Goal: Information Seeking & Learning: Learn about a topic

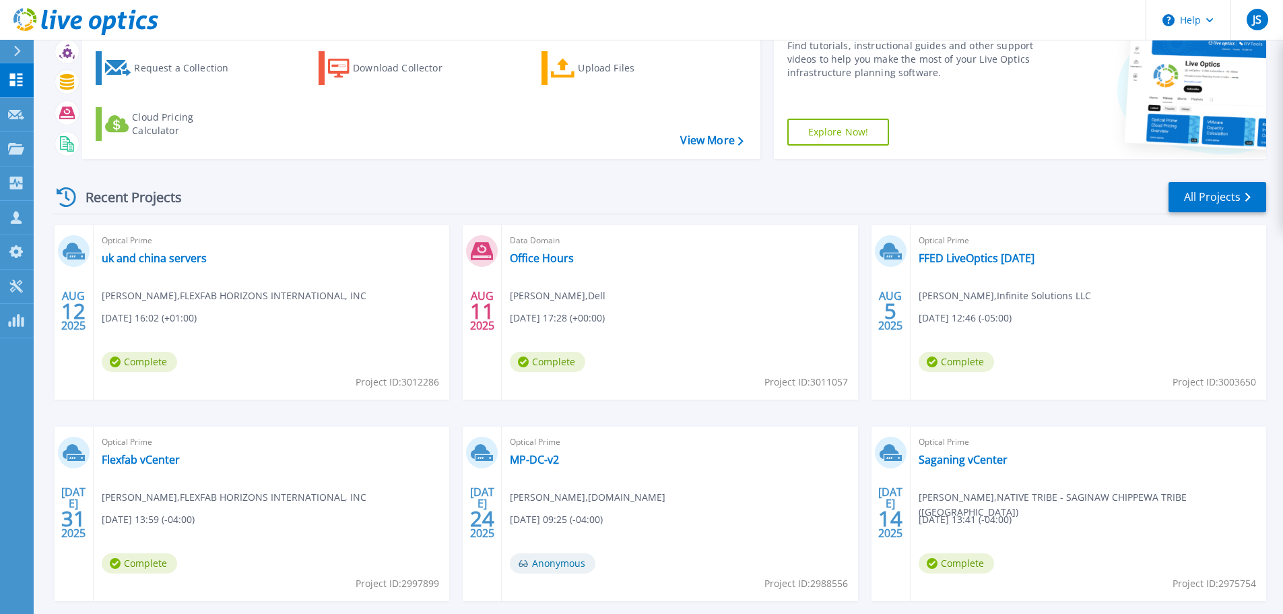
scroll to position [133, 0]
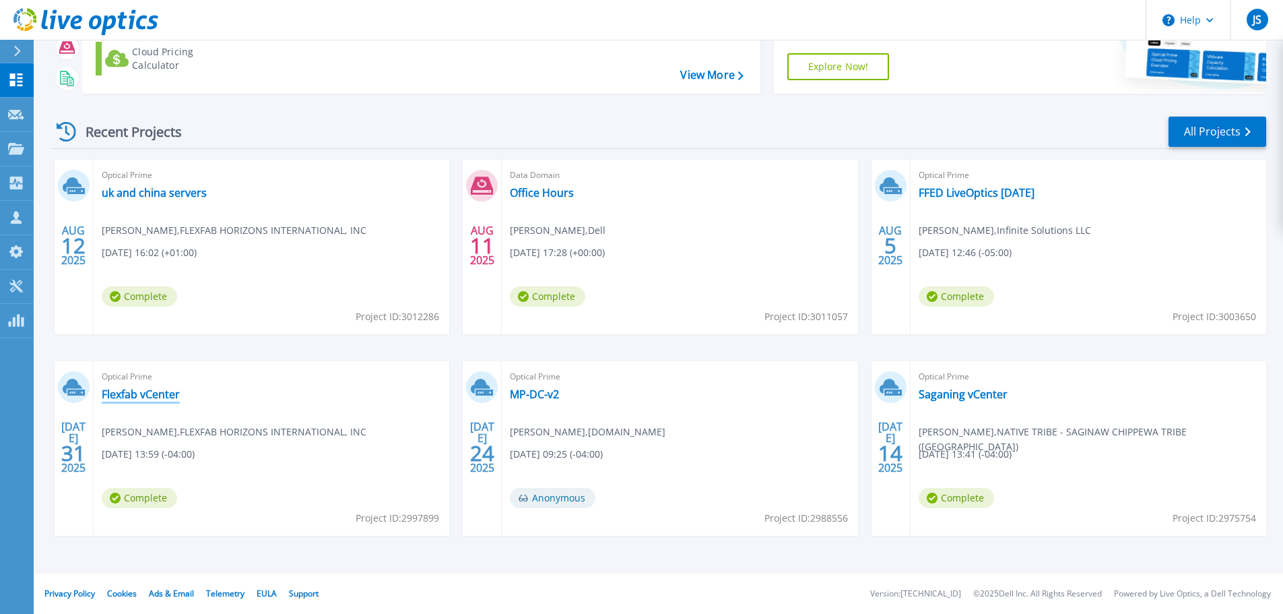
click at [134, 400] on link "Flexfab vCenter" at bounding box center [141, 393] width 78 height 13
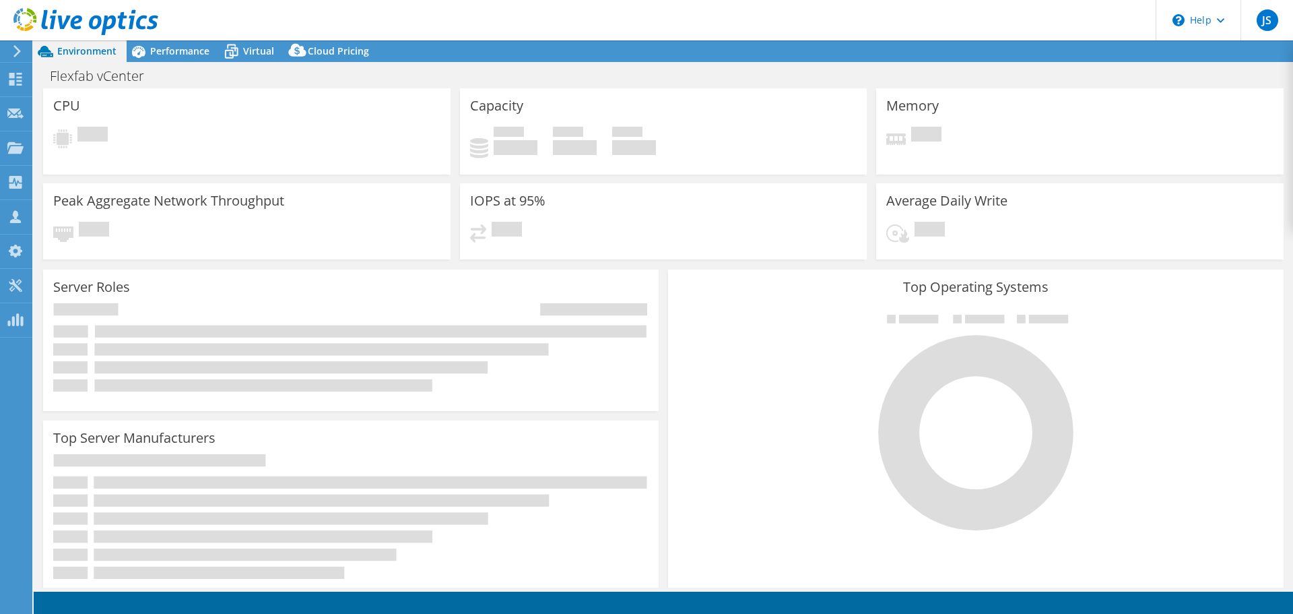
select select "USD"
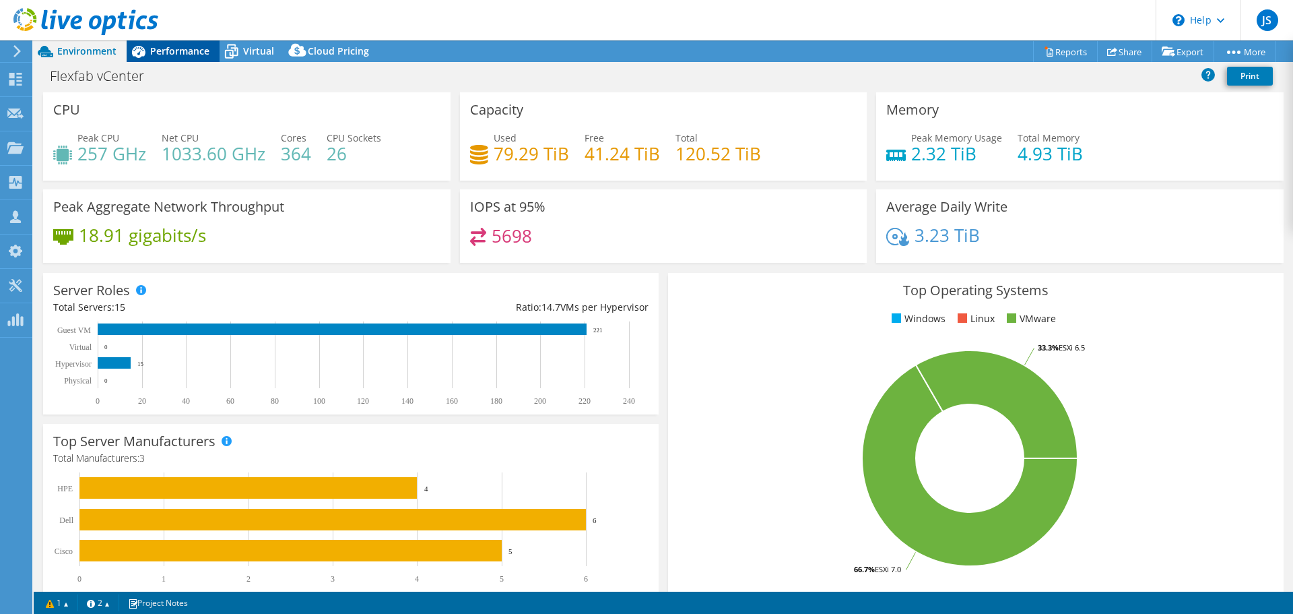
click at [174, 48] on span "Performance" at bounding box center [179, 50] width 59 height 13
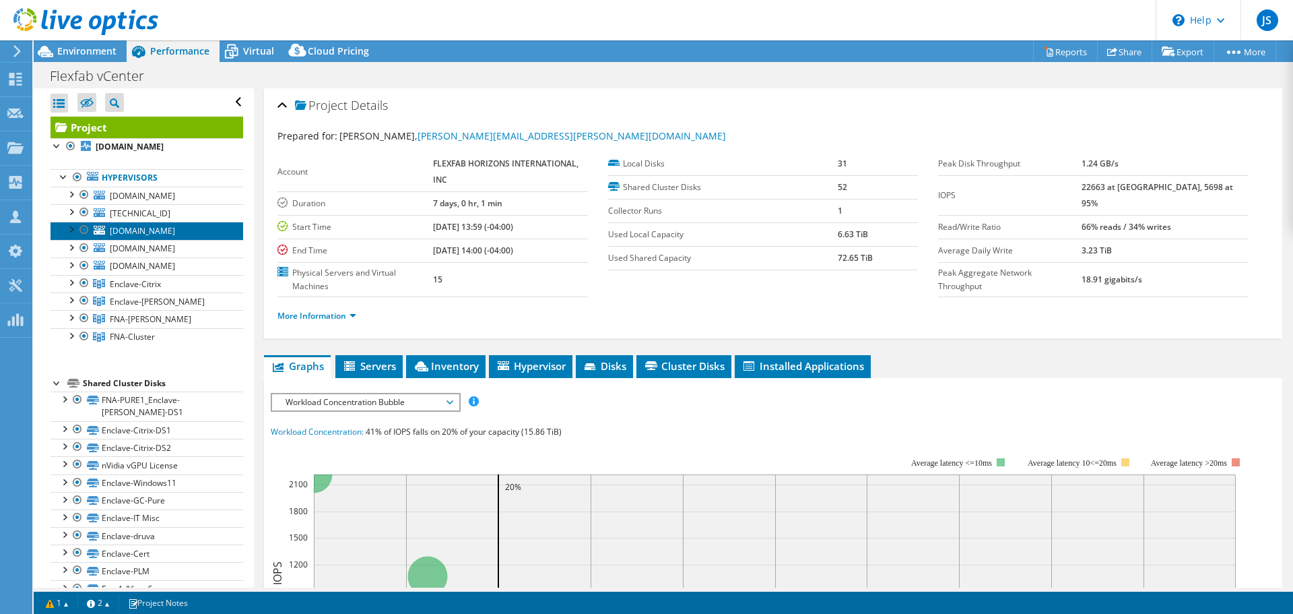
click at [193, 239] on link "fhiprod64-esx03.fhi-domain.com" at bounding box center [147, 231] width 193 height 18
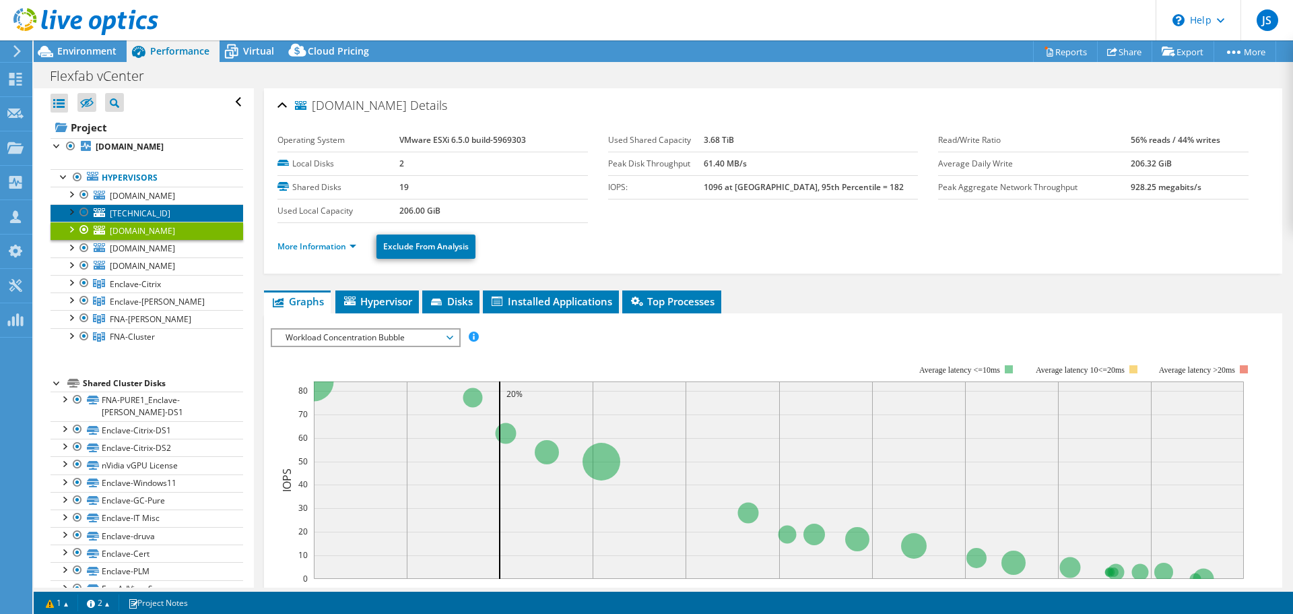
click at [162, 222] on link "172.16.2.194" at bounding box center [147, 213] width 193 height 18
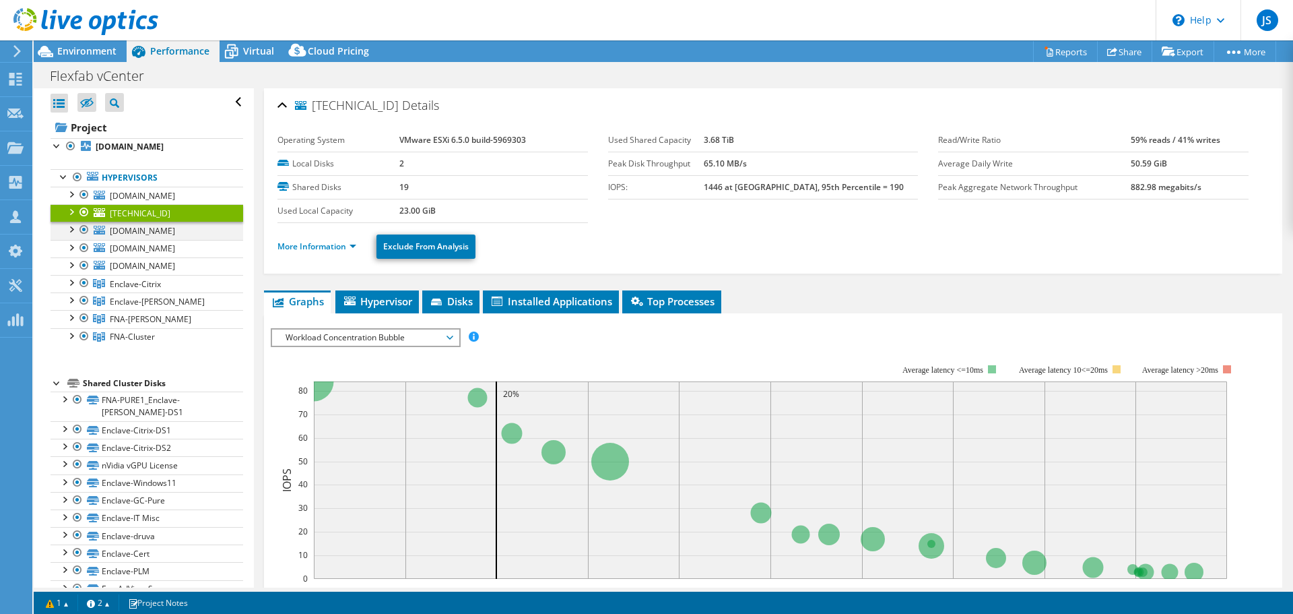
click at [85, 238] on div at bounding box center [83, 230] width 13 height 16
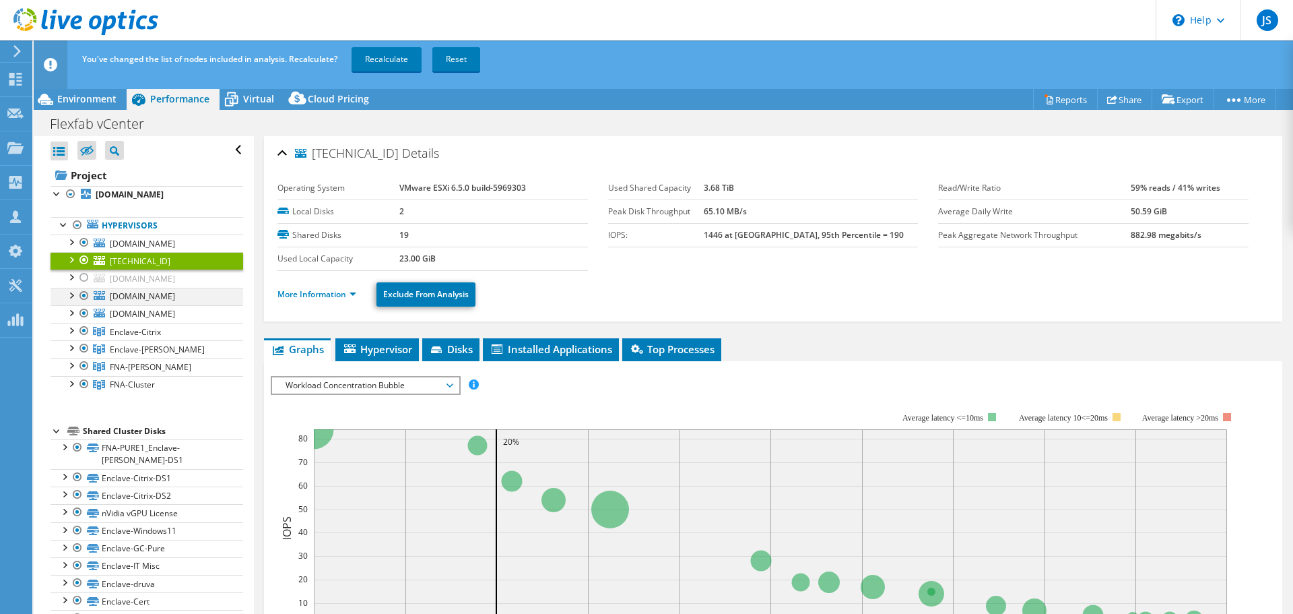
click at [84, 304] on div at bounding box center [83, 296] width 13 height 16
click at [83, 304] on div at bounding box center [83, 296] width 13 height 16
click at [80, 268] on div at bounding box center [83, 260] width 13 height 16
click at [112, 337] on span "Enclave-Citrix" at bounding box center [135, 331] width 51 height 11
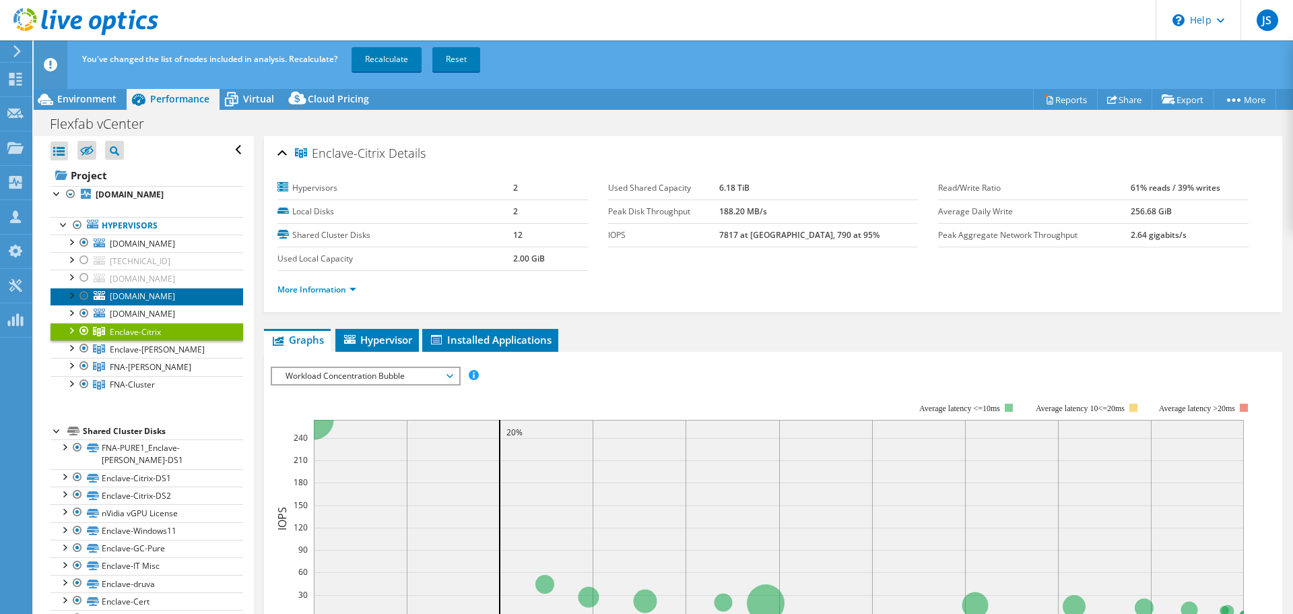
click at [170, 302] on span "dr-esx-ucs1.fhi-domain.com" at bounding box center [142, 295] width 65 height 11
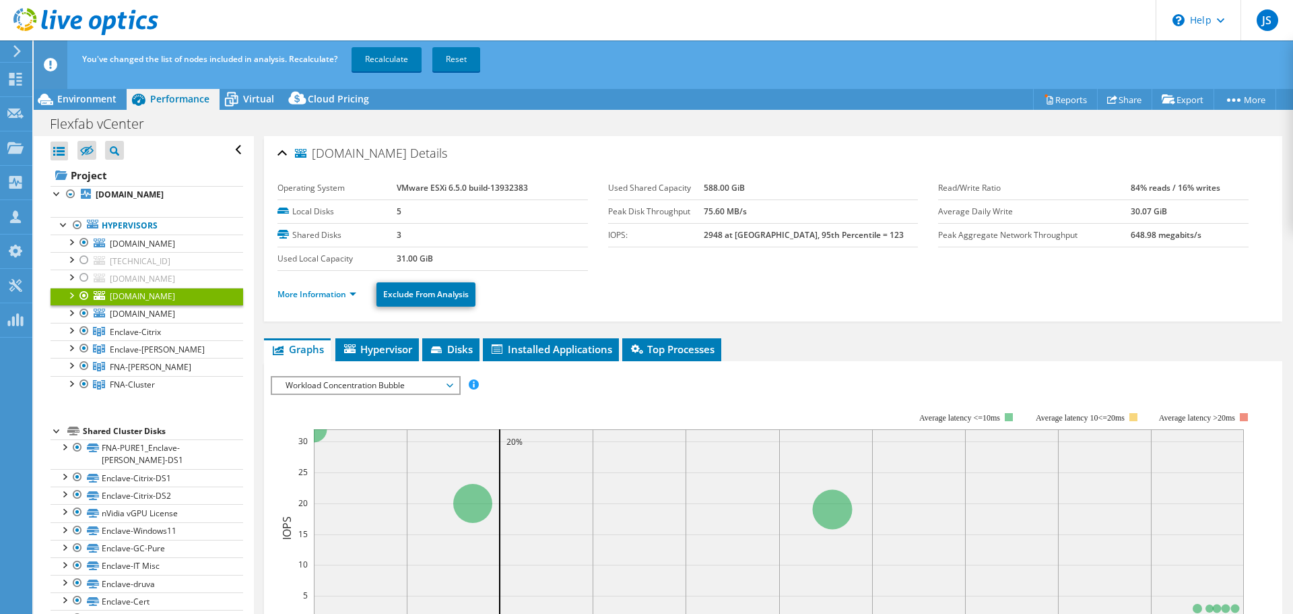
click at [73, 301] on div at bounding box center [70, 294] width 13 height 13
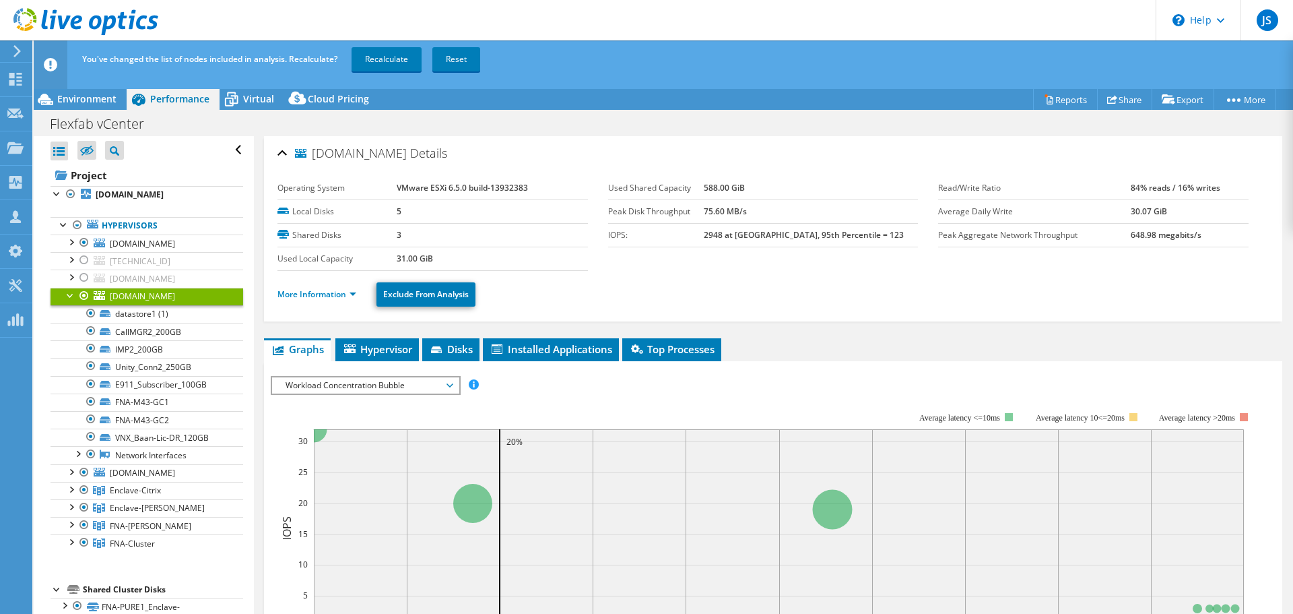
click at [73, 301] on div at bounding box center [70, 294] width 13 height 13
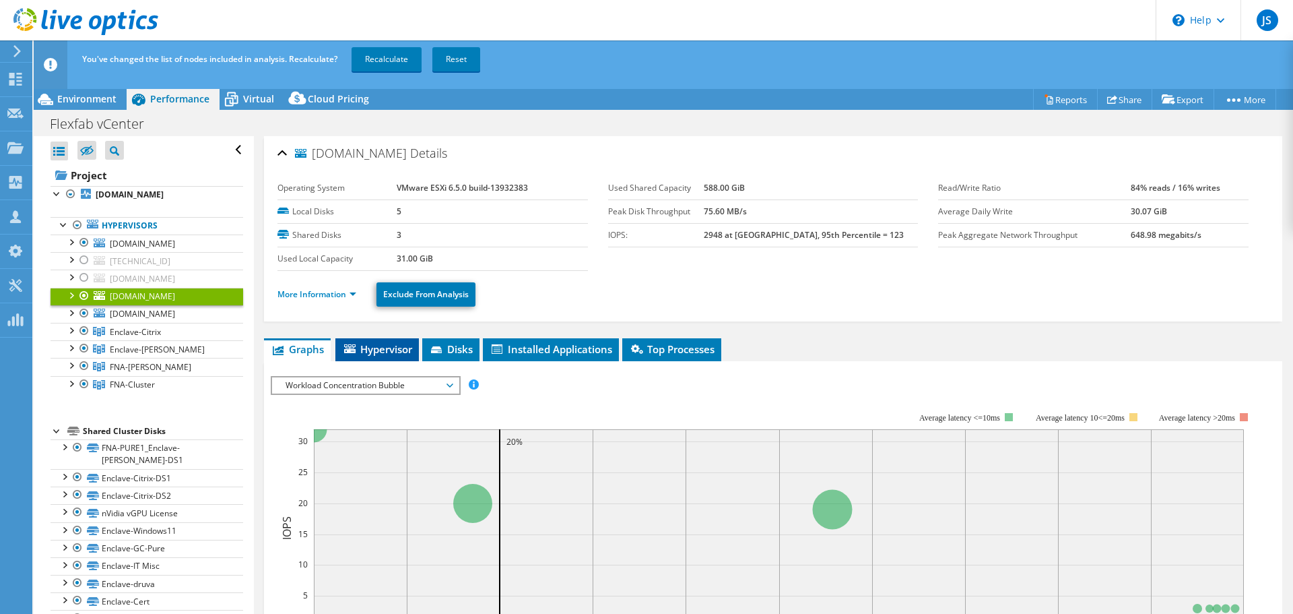
click at [374, 353] on span "Hypervisor" at bounding box center [377, 348] width 70 height 13
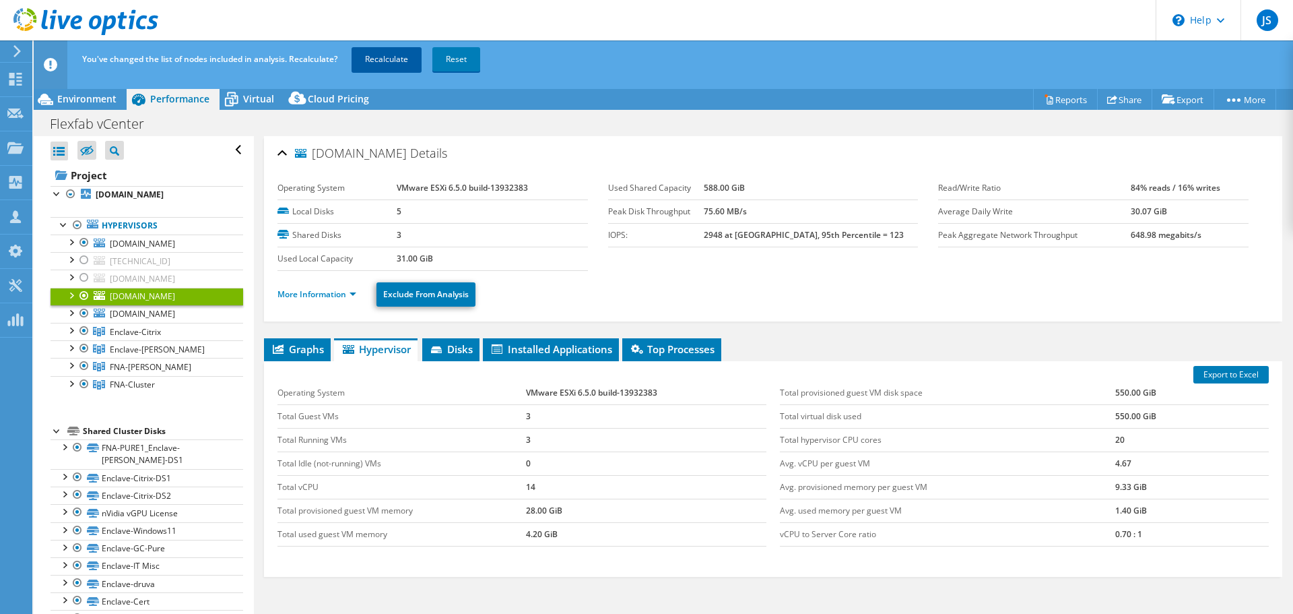
click at [374, 65] on link "Recalculate" at bounding box center [387, 59] width 70 height 24
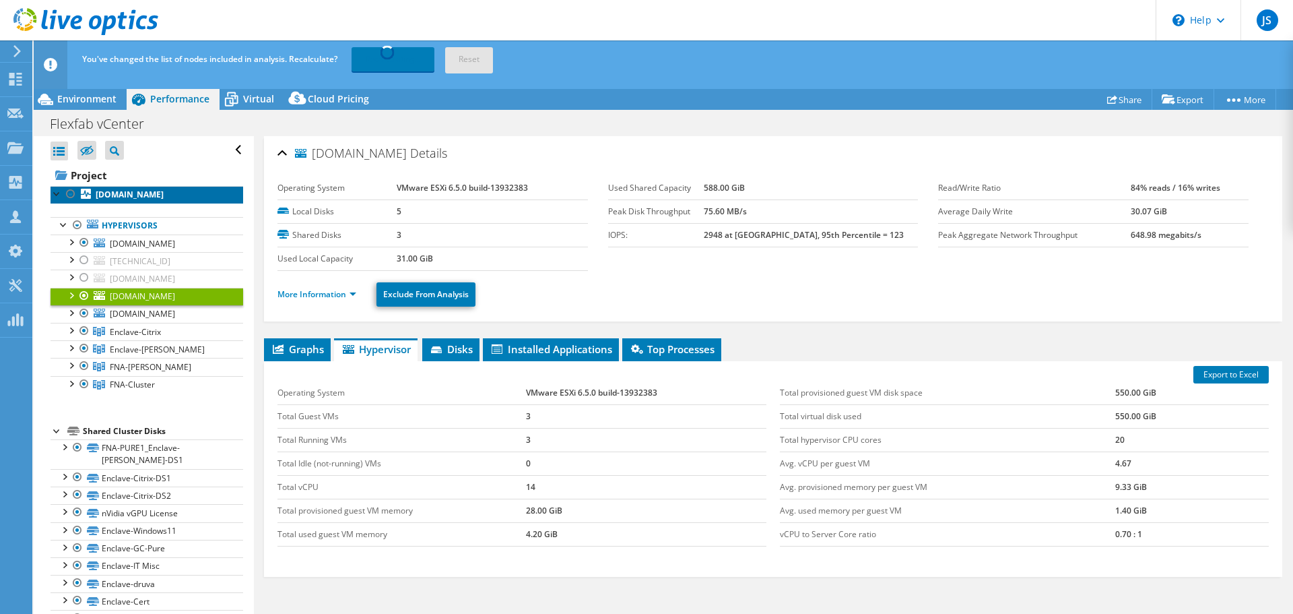
click at [128, 193] on b "enclave-esxi4.fhi-domain.com" at bounding box center [130, 194] width 68 height 11
click at [529, 439] on td "3" at bounding box center [646, 440] width 240 height 24
drag, startPoint x: 544, startPoint y: 442, endPoint x: 554, endPoint y: 443, distance: 10.2
click at [545, 442] on td "3" at bounding box center [646, 440] width 240 height 24
drag, startPoint x: 588, startPoint y: 442, endPoint x: 580, endPoint y: 442, distance: 8.1
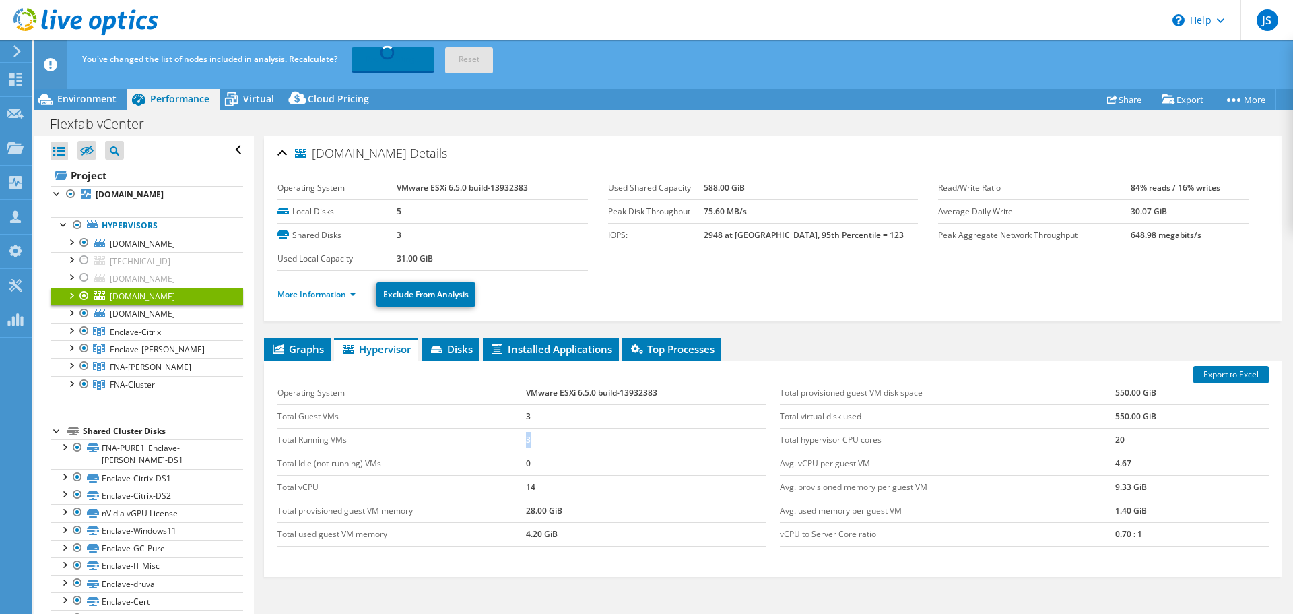
click at [588, 442] on td "3" at bounding box center [646, 440] width 240 height 24
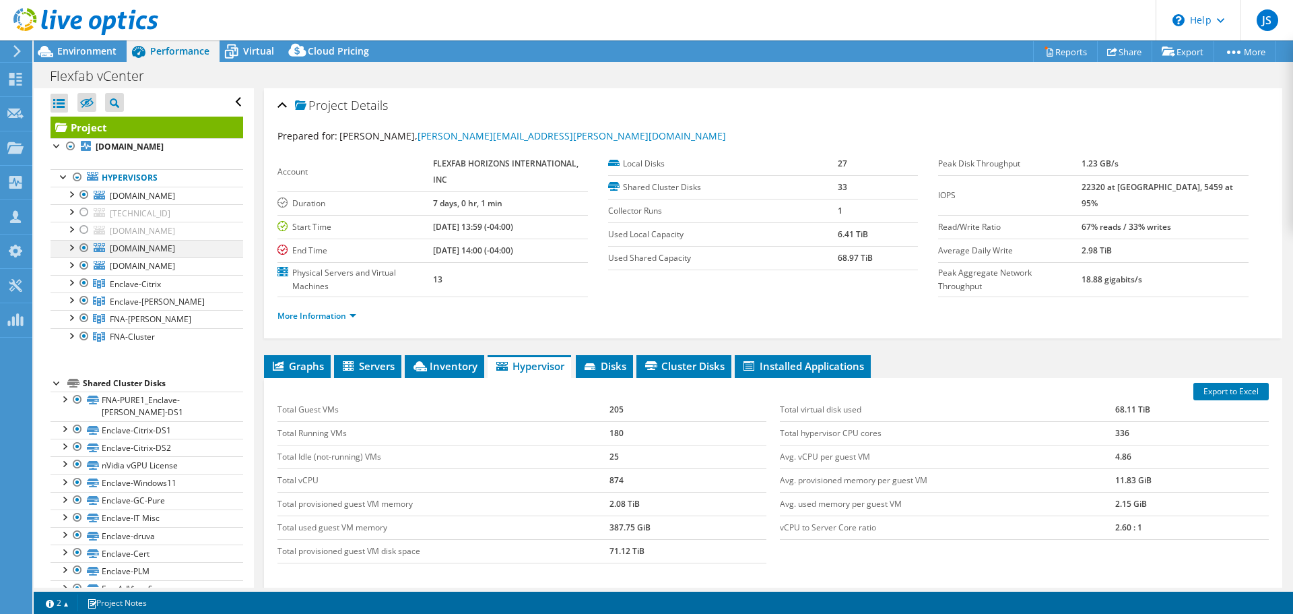
click at [81, 256] on div at bounding box center [83, 248] width 13 height 16
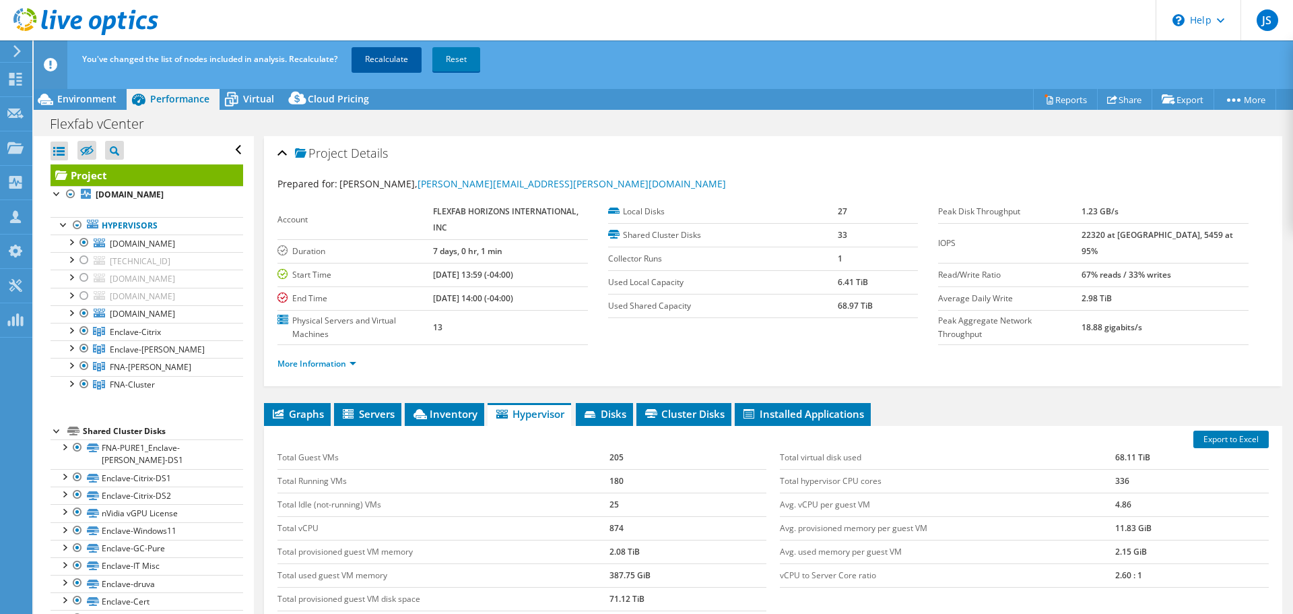
click at [378, 61] on link "Recalculate" at bounding box center [387, 59] width 70 height 24
click at [76, 319] on div at bounding box center [70, 311] width 13 height 13
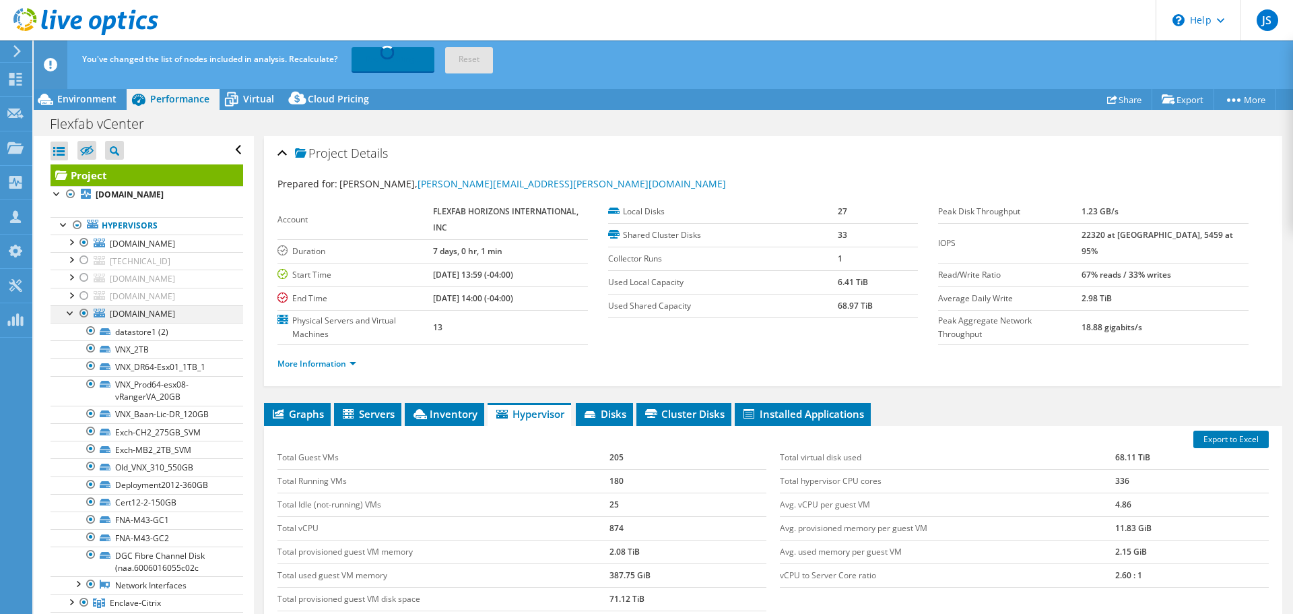
click at [71, 319] on div at bounding box center [70, 311] width 13 height 13
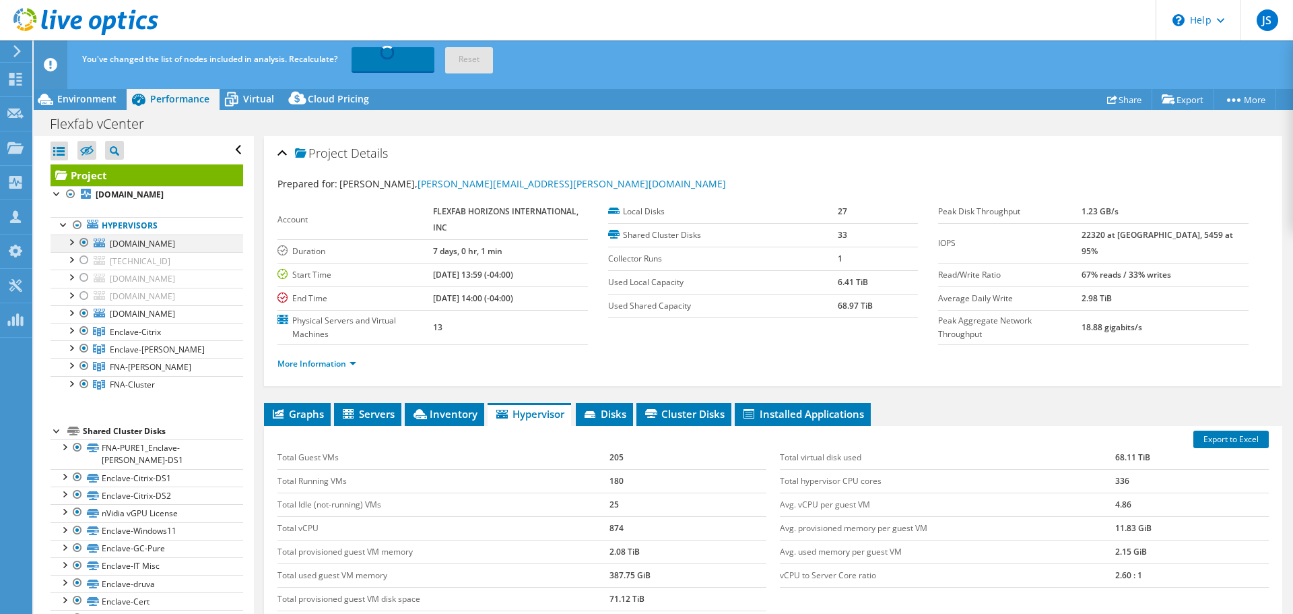
click at [77, 238] on div at bounding box center [70, 240] width 13 height 13
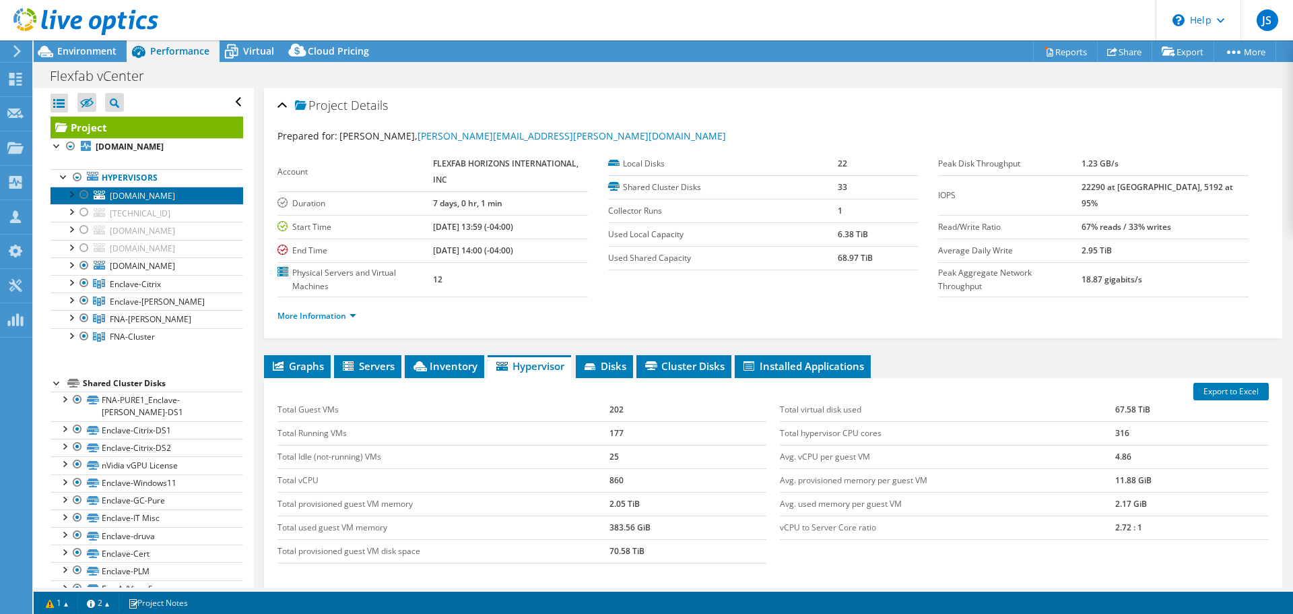
click at [160, 202] on link "prod64-esx16.fhi-domain.com" at bounding box center [147, 196] width 193 height 18
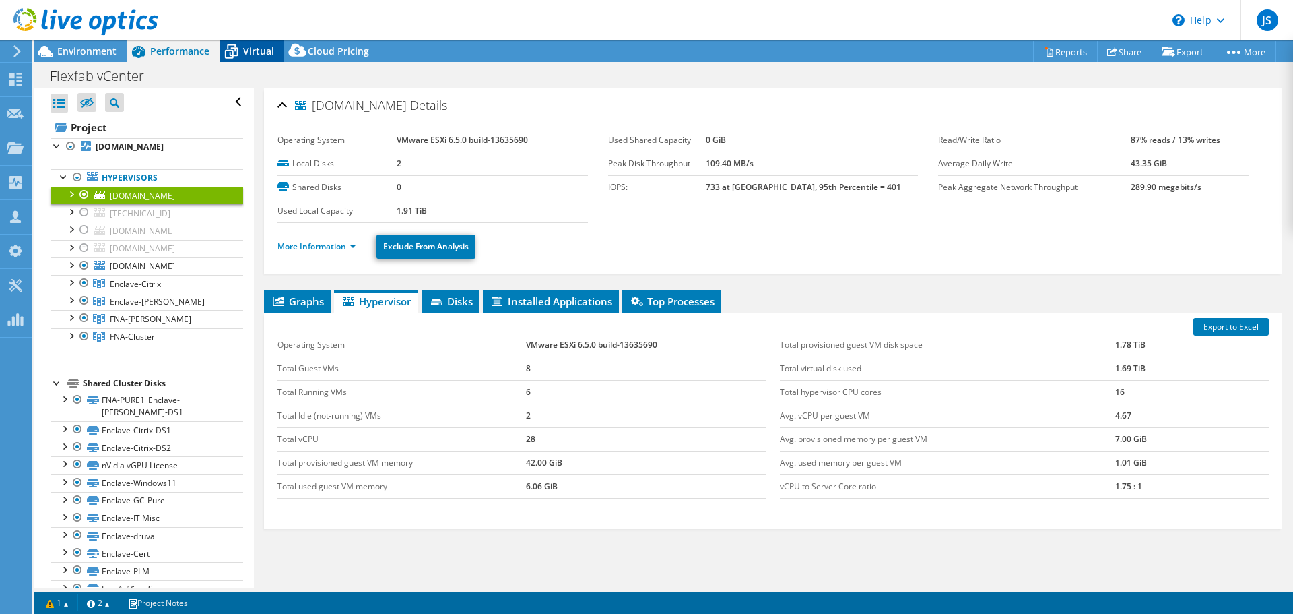
click at [256, 51] on span "Virtual" at bounding box center [258, 50] width 31 height 13
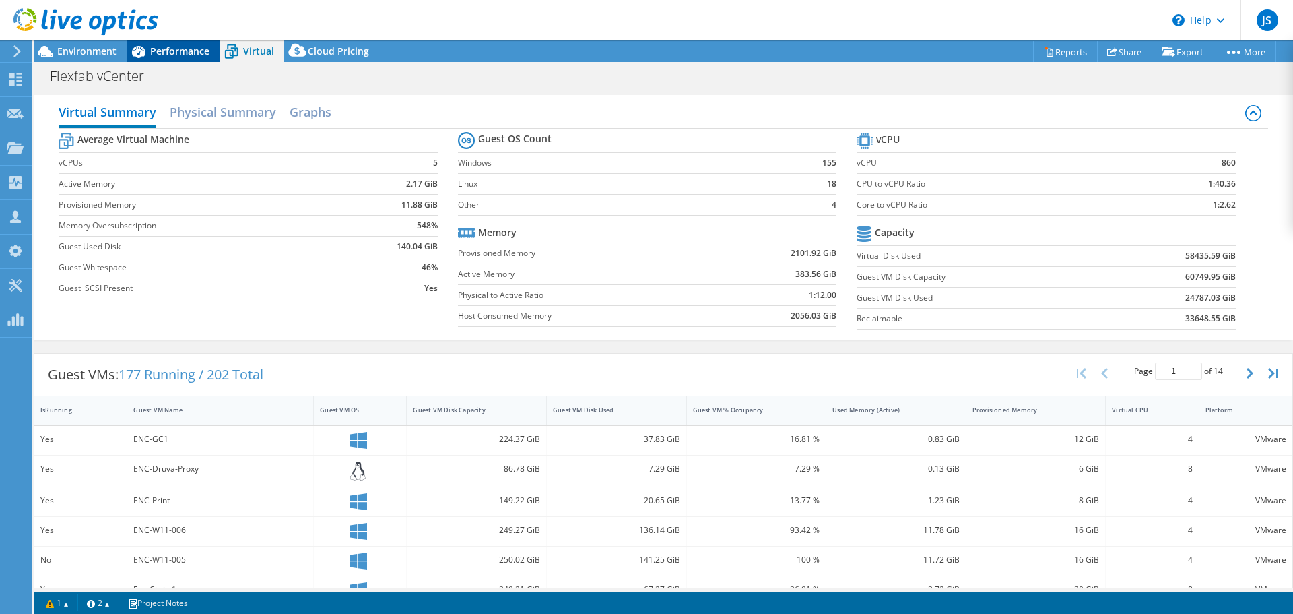
click at [172, 51] on span "Performance" at bounding box center [179, 50] width 59 height 13
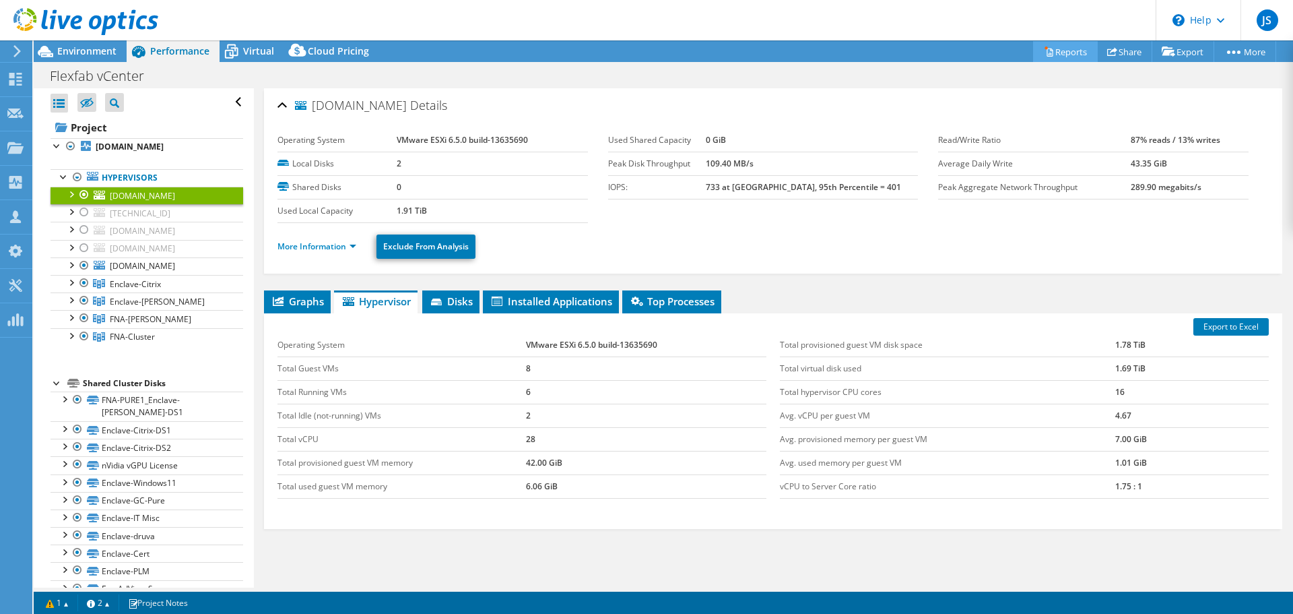
click at [1072, 53] on link "Reports" at bounding box center [1065, 51] width 65 height 21
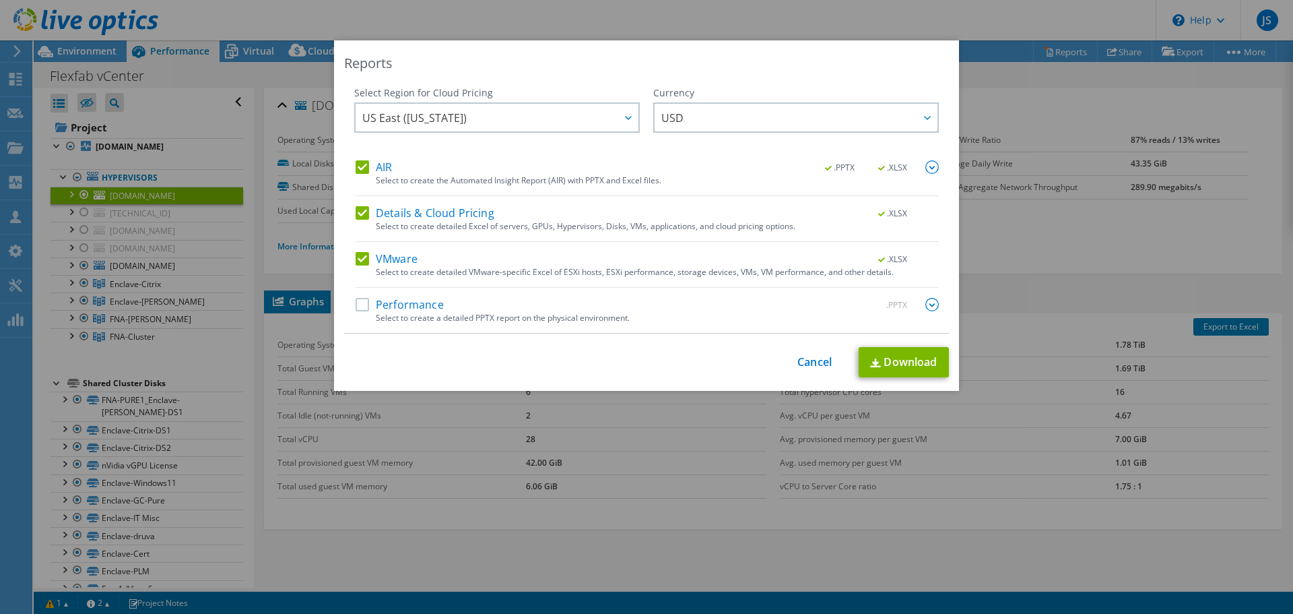
click at [356, 166] on label "AIR" at bounding box center [374, 166] width 36 height 13
click at [0, 0] on input "AIR" at bounding box center [0, 0] width 0 height 0
click at [910, 364] on link "Download" at bounding box center [904, 362] width 90 height 30
click at [809, 358] on link "Cancel" at bounding box center [814, 362] width 34 height 13
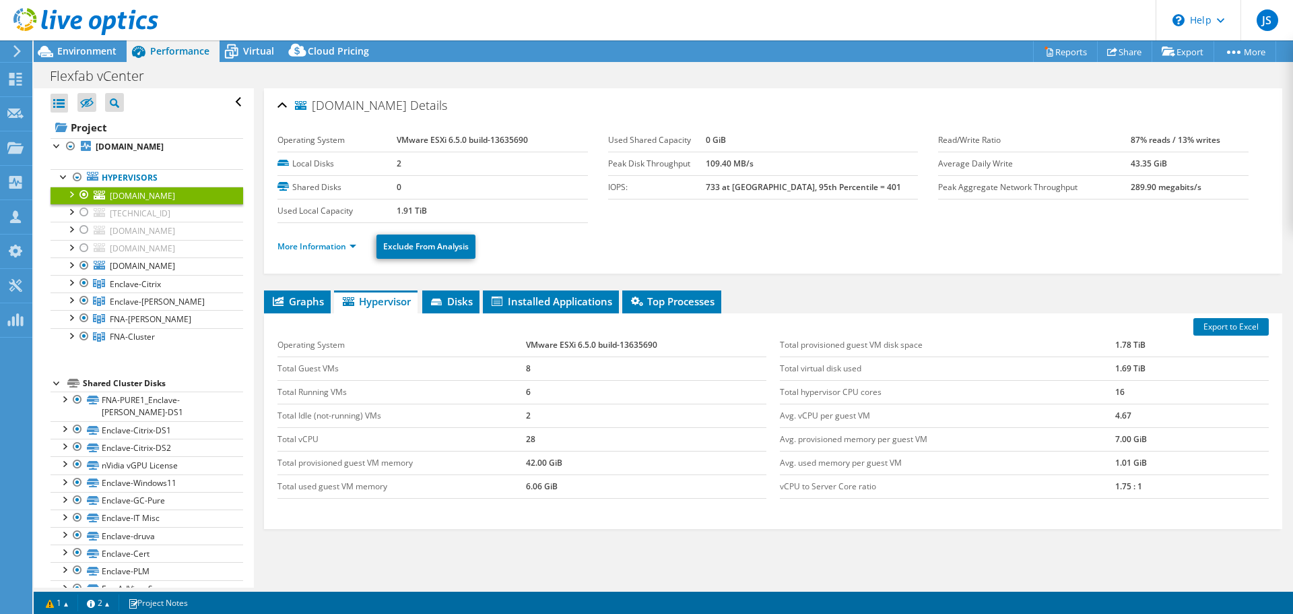
click at [185, 157] on ul "Hypervisors prod64-esx16.fhi-domain.com PROD64-ESX16_Internal_3TB" at bounding box center [147, 257] width 193 height 203
click at [164, 150] on b "enclave-esxi4.fhi-domain.com" at bounding box center [130, 146] width 68 height 11
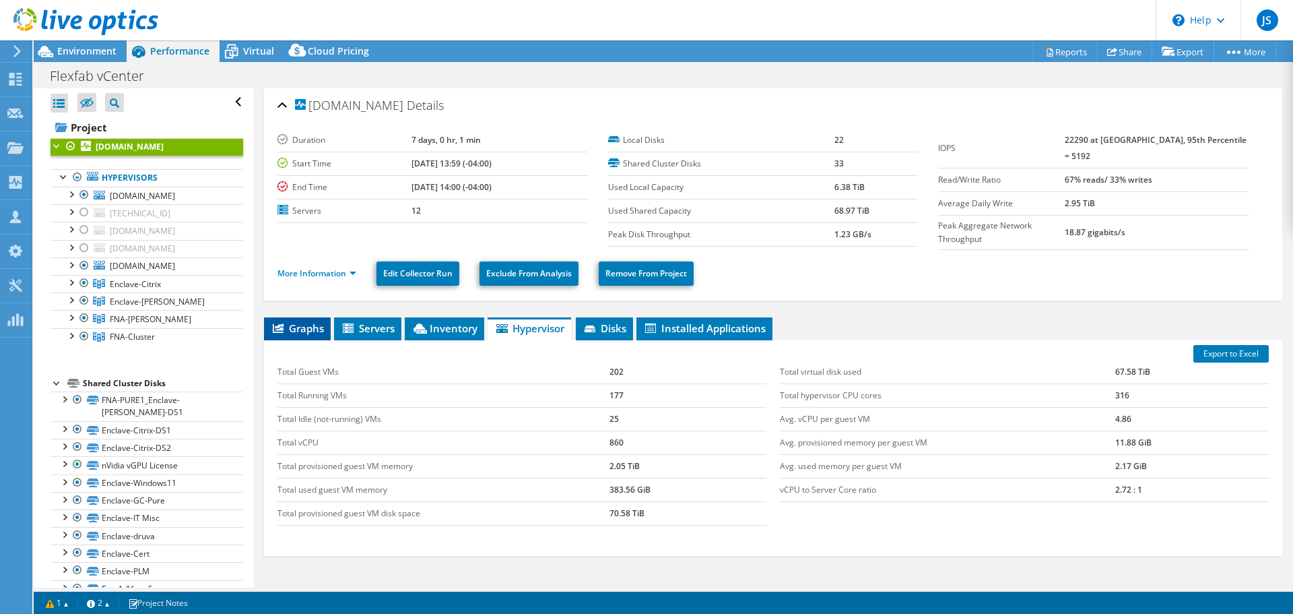
click at [297, 321] on span "Graphs" at bounding box center [297, 327] width 53 height 13
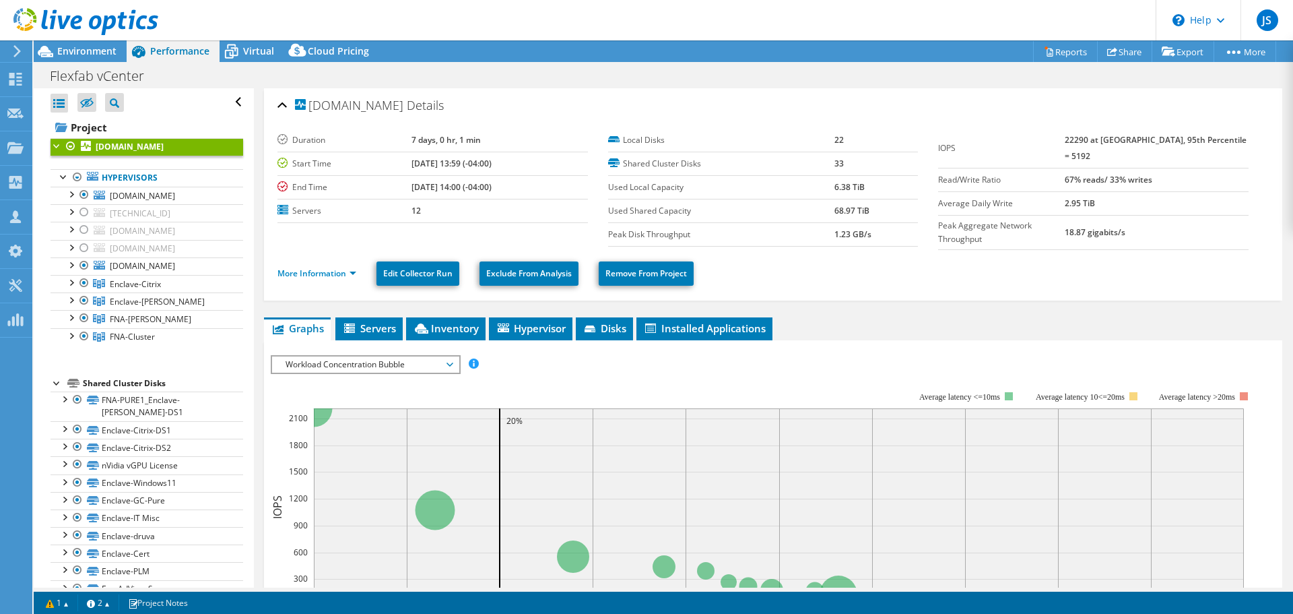
click at [387, 356] on span "Workload Concentration Bubble" at bounding box center [365, 364] width 173 height 16
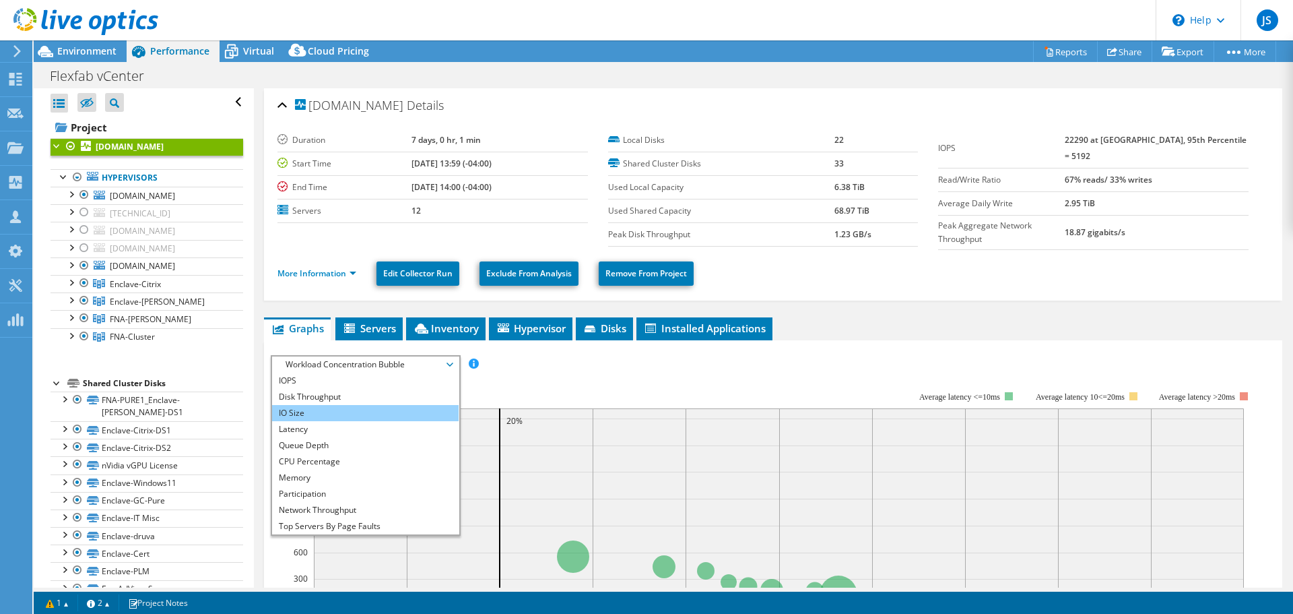
drag, startPoint x: 345, startPoint y: 420, endPoint x: 397, endPoint y: 413, distance: 52.3
click at [345, 421] on li "Latency" at bounding box center [365, 429] width 187 height 16
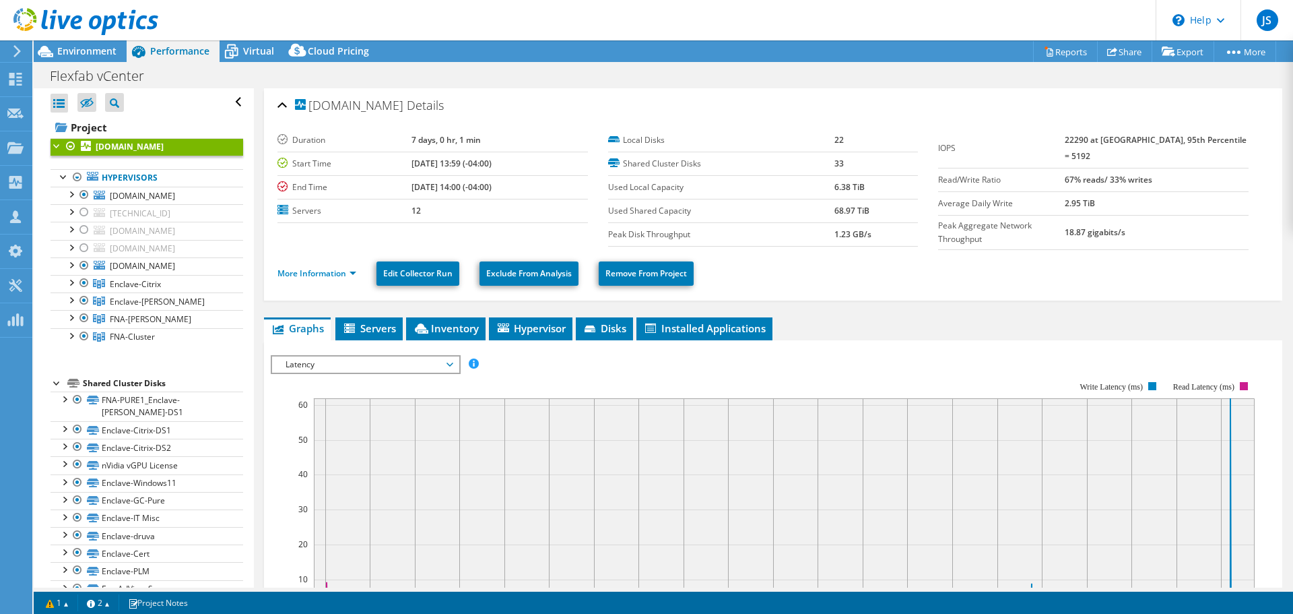
scroll to position [67, 0]
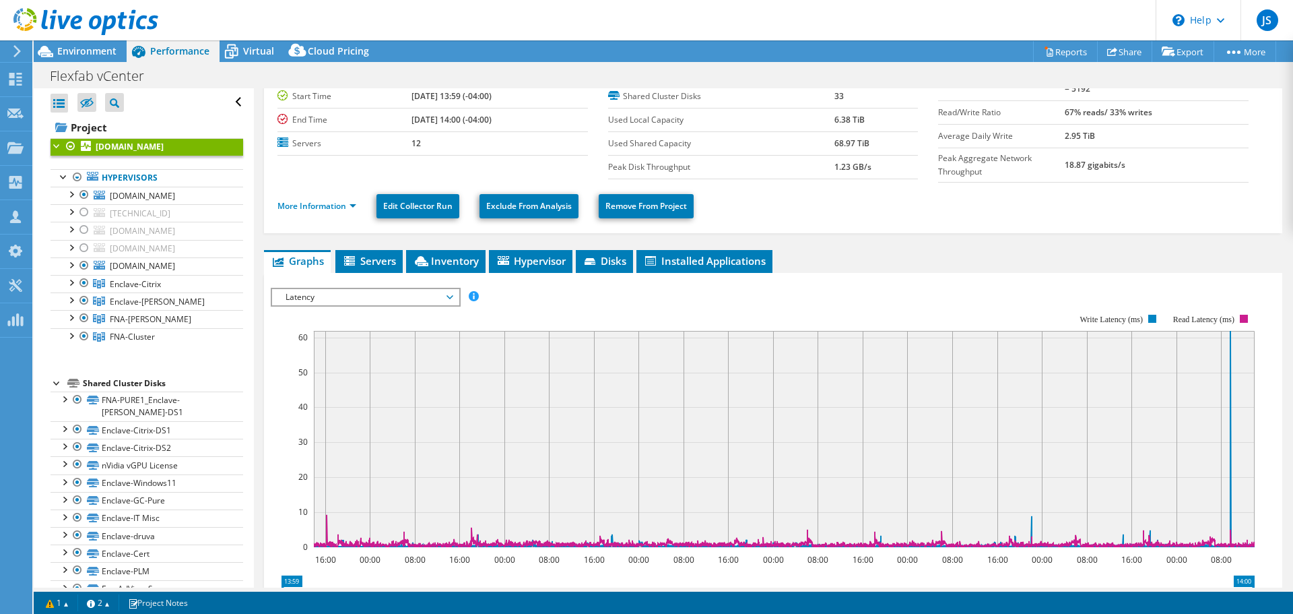
click at [442, 294] on span "Latency" at bounding box center [365, 297] width 173 height 16
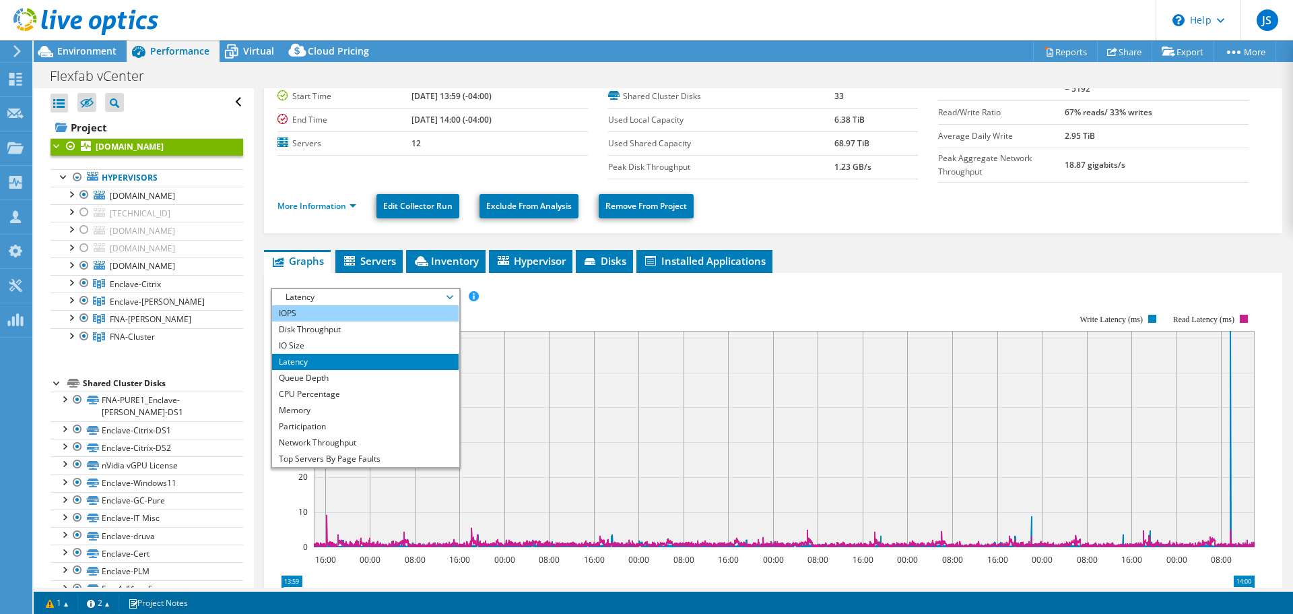
click at [430, 312] on li "IOPS" at bounding box center [365, 313] width 187 height 16
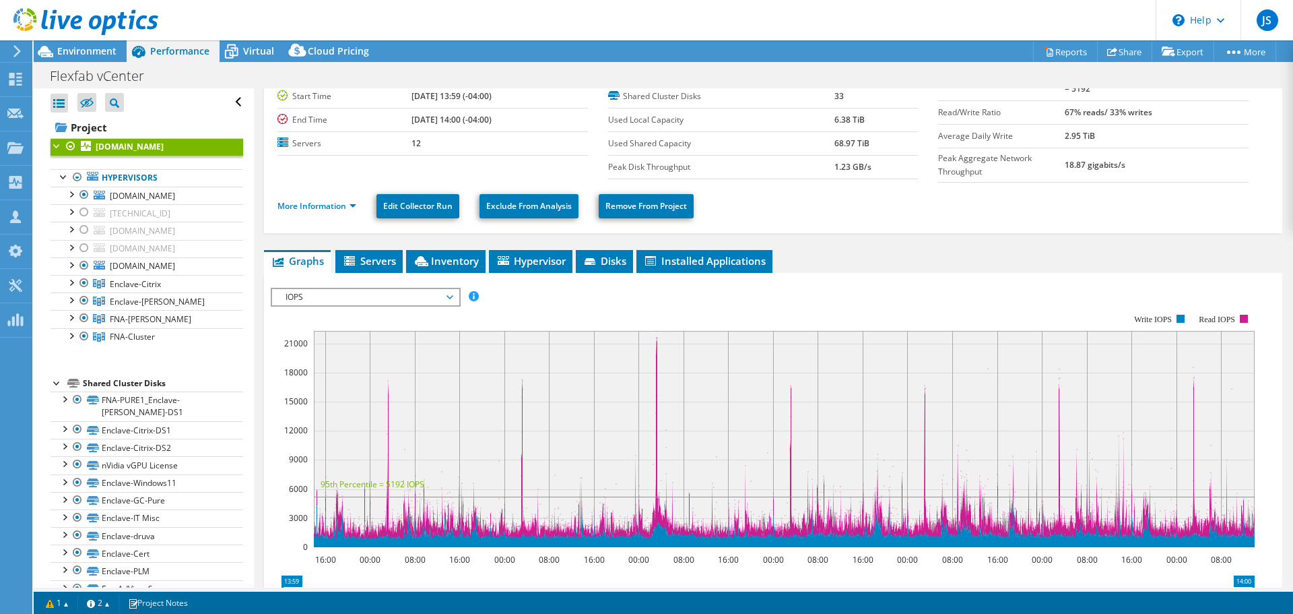
click at [444, 292] on span "IOPS" at bounding box center [365, 297] width 173 height 16
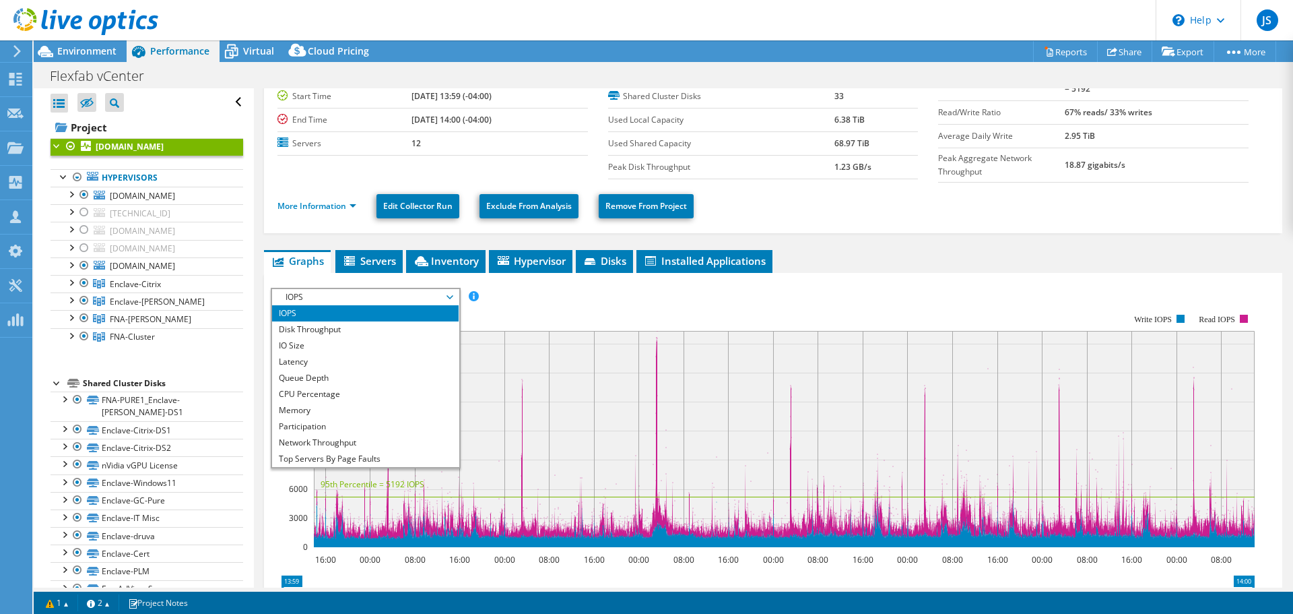
click at [518, 304] on rect at bounding box center [763, 430] width 984 height 269
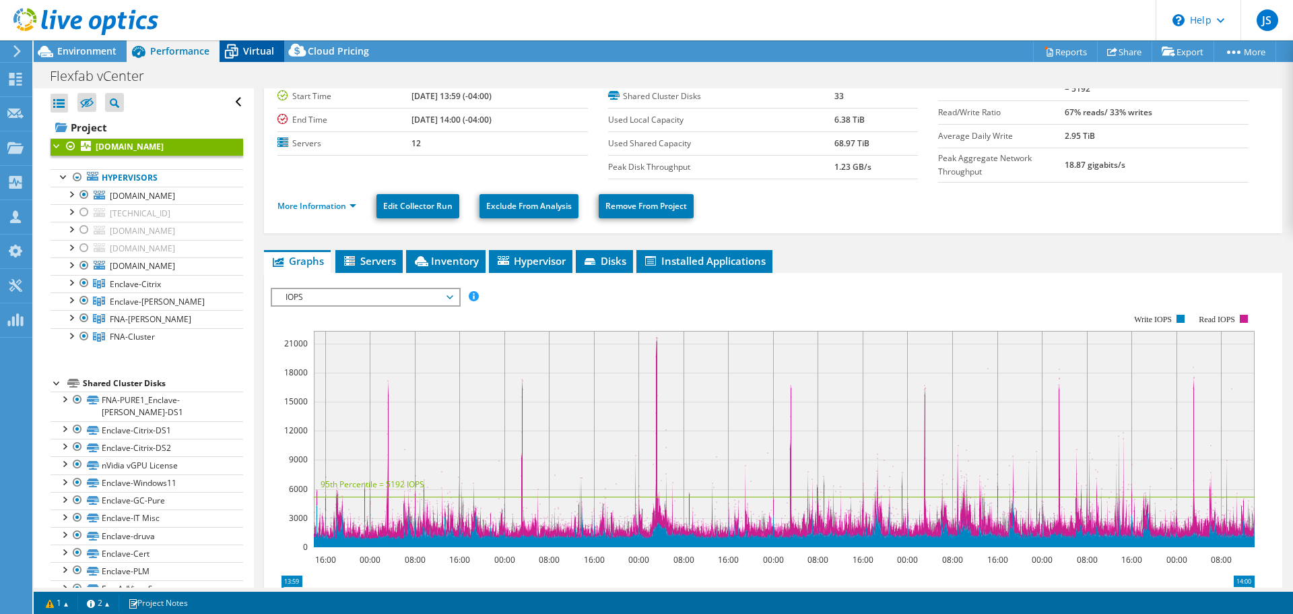
click at [253, 46] on span "Virtual" at bounding box center [258, 50] width 31 height 13
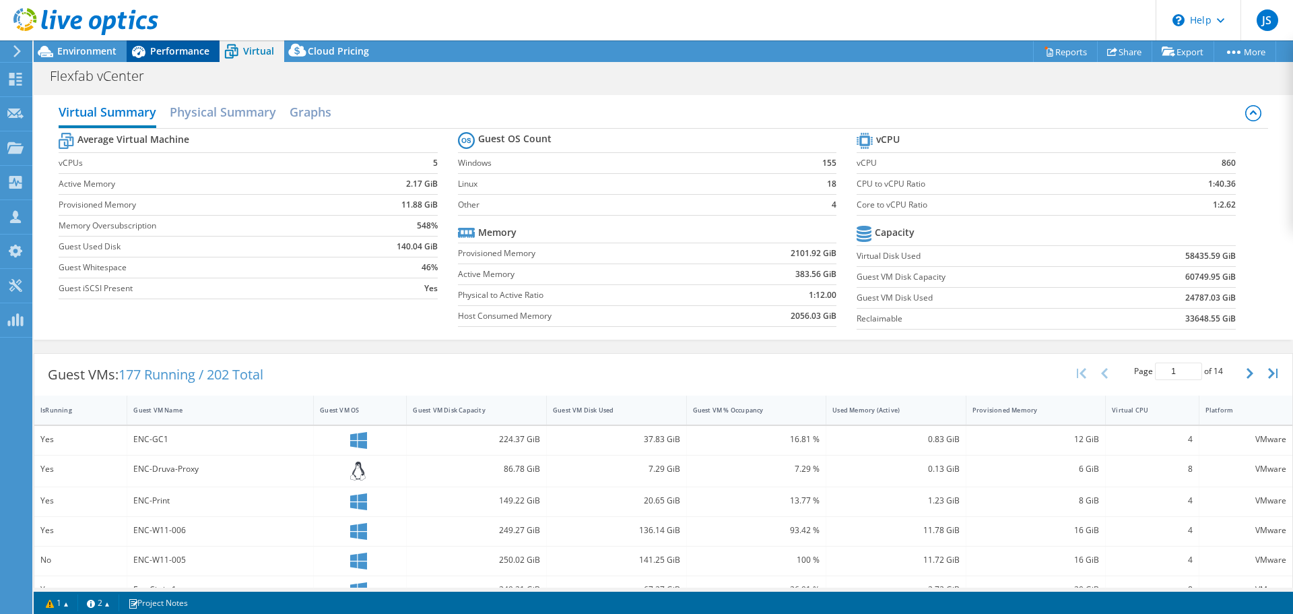
click at [176, 51] on span "Performance" at bounding box center [179, 50] width 59 height 13
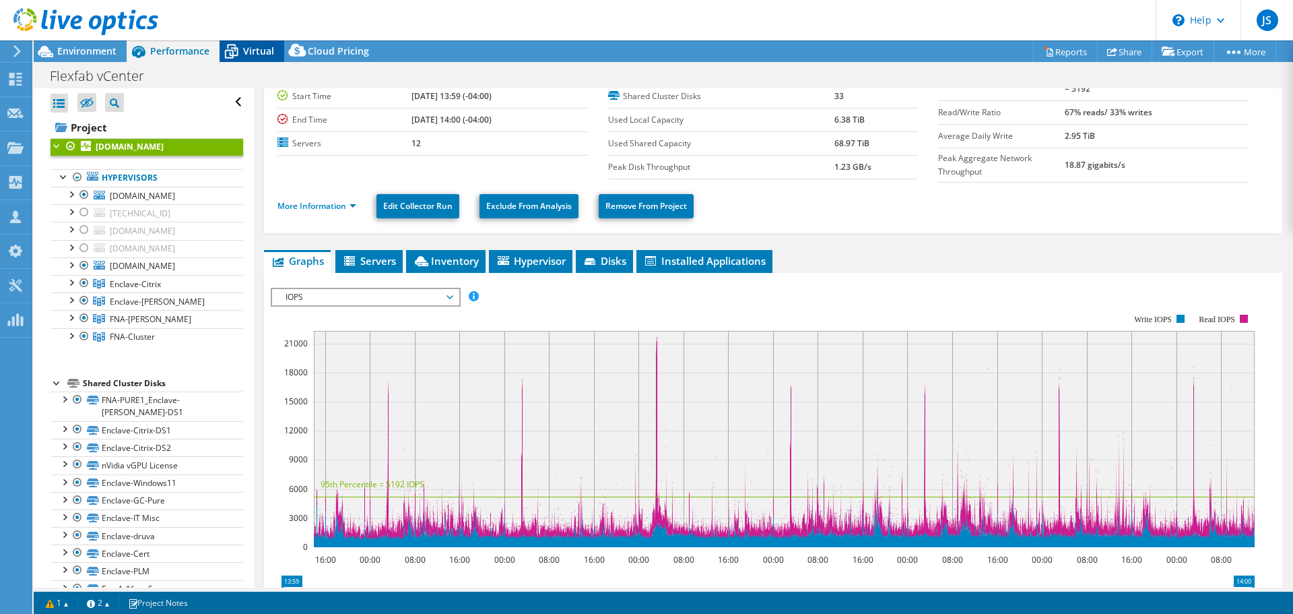
click at [261, 46] on span "Virtual" at bounding box center [258, 50] width 31 height 13
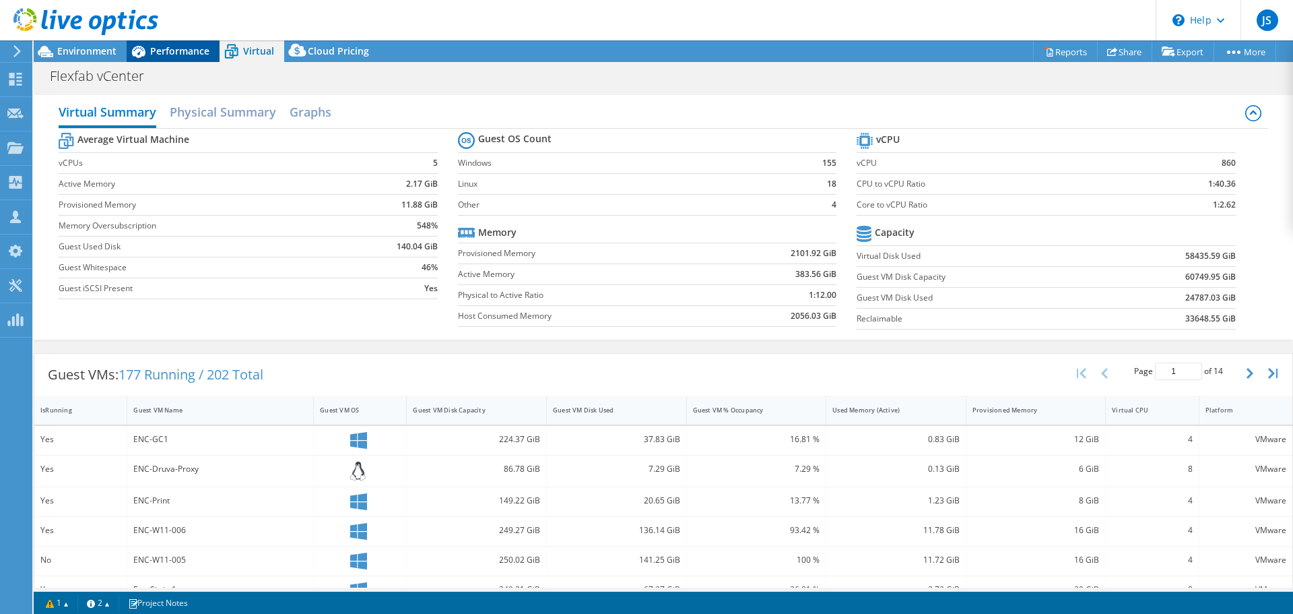
click at [158, 47] on span "Performance" at bounding box center [179, 50] width 59 height 13
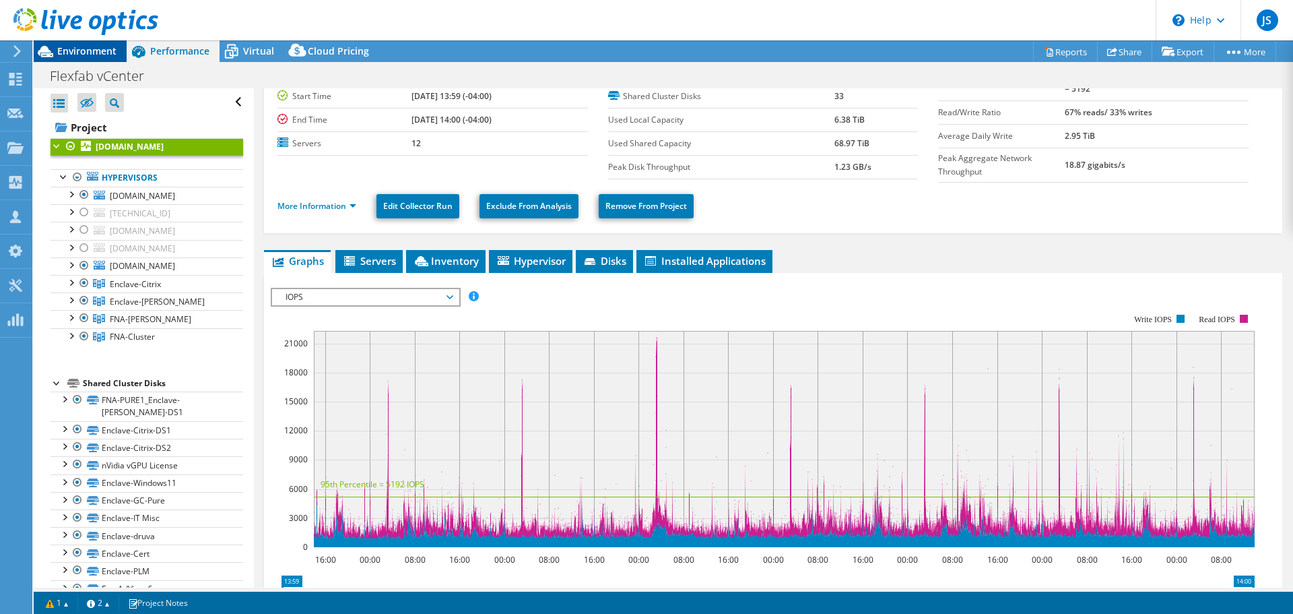
click at [102, 51] on span "Environment" at bounding box center [86, 50] width 59 height 13
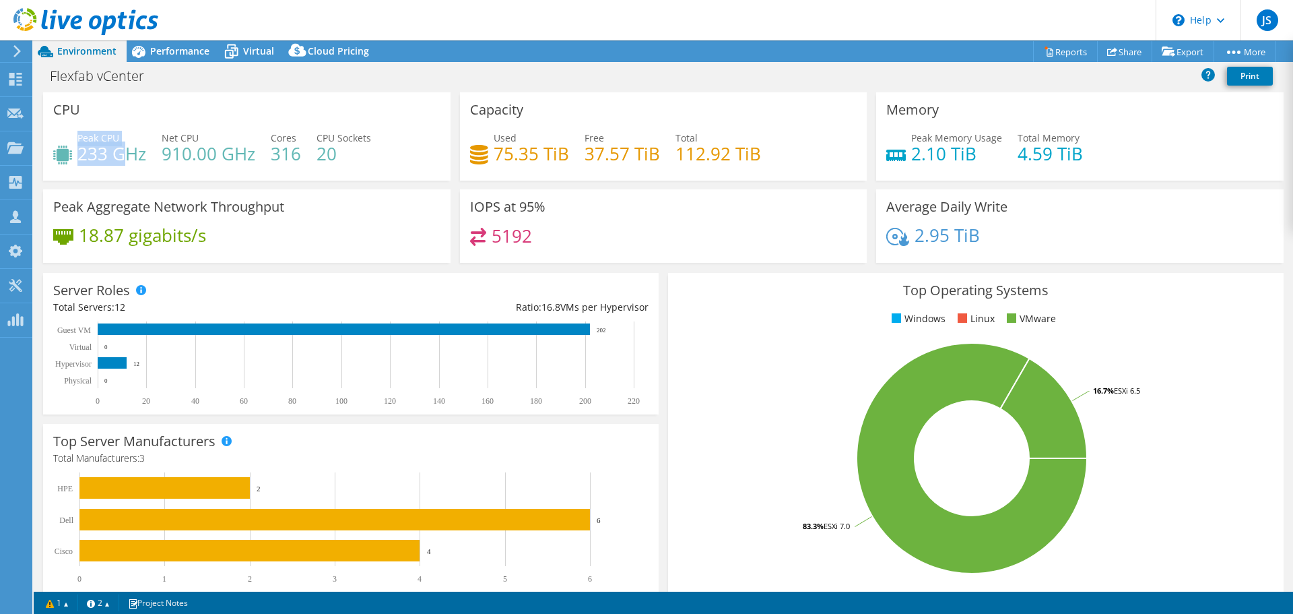
drag, startPoint x: 77, startPoint y: 158, endPoint x: 129, endPoint y: 158, distance: 52.5
click at [129, 158] on div "Peak CPU 233 GHz" at bounding box center [99, 146] width 93 height 30
click at [145, 158] on h4 "233 GHz" at bounding box center [111, 153] width 69 height 15
click at [163, 51] on span "Performance" at bounding box center [179, 50] width 59 height 13
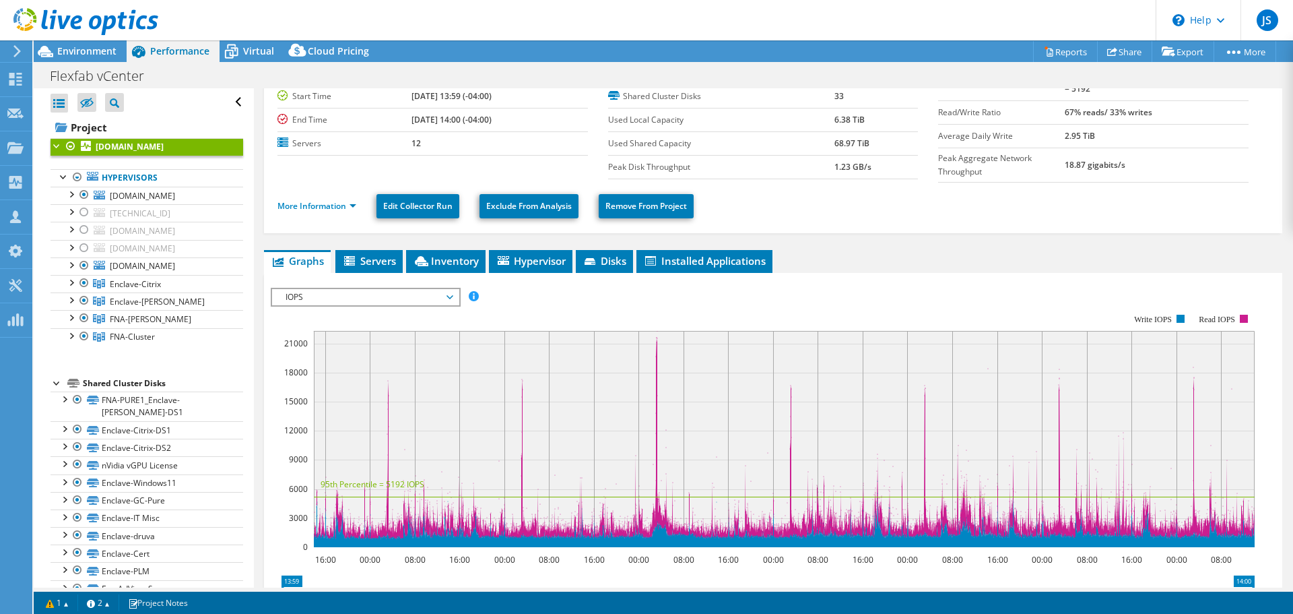
scroll to position [0, 0]
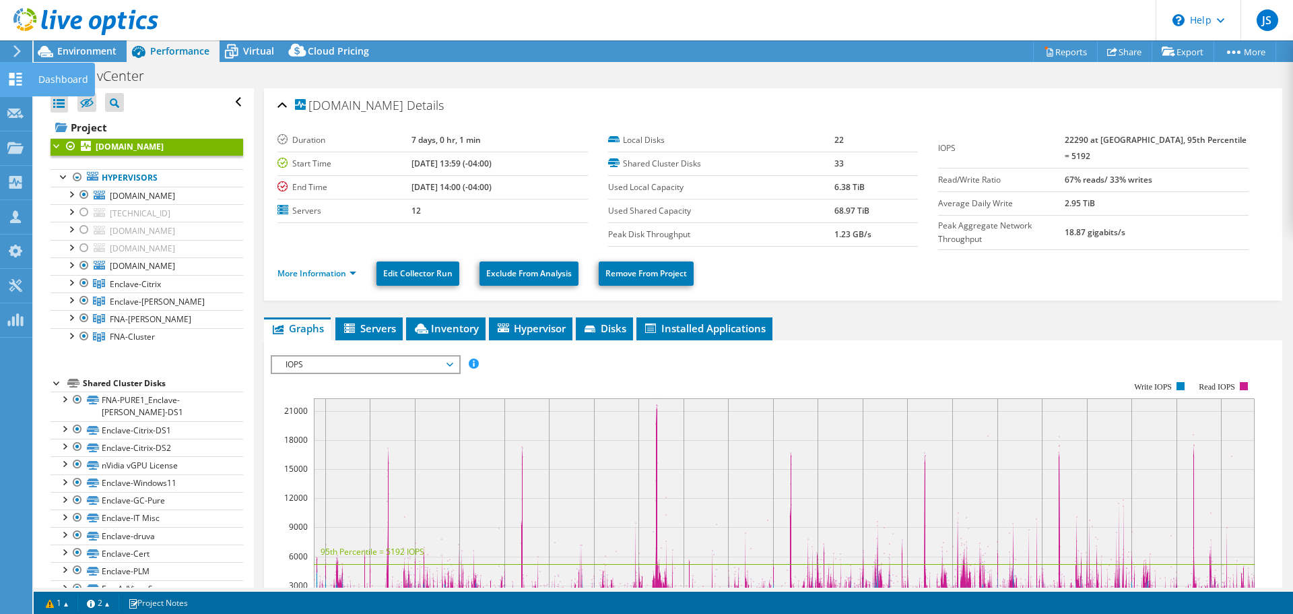
click at [9, 77] on use at bounding box center [15, 79] width 13 height 13
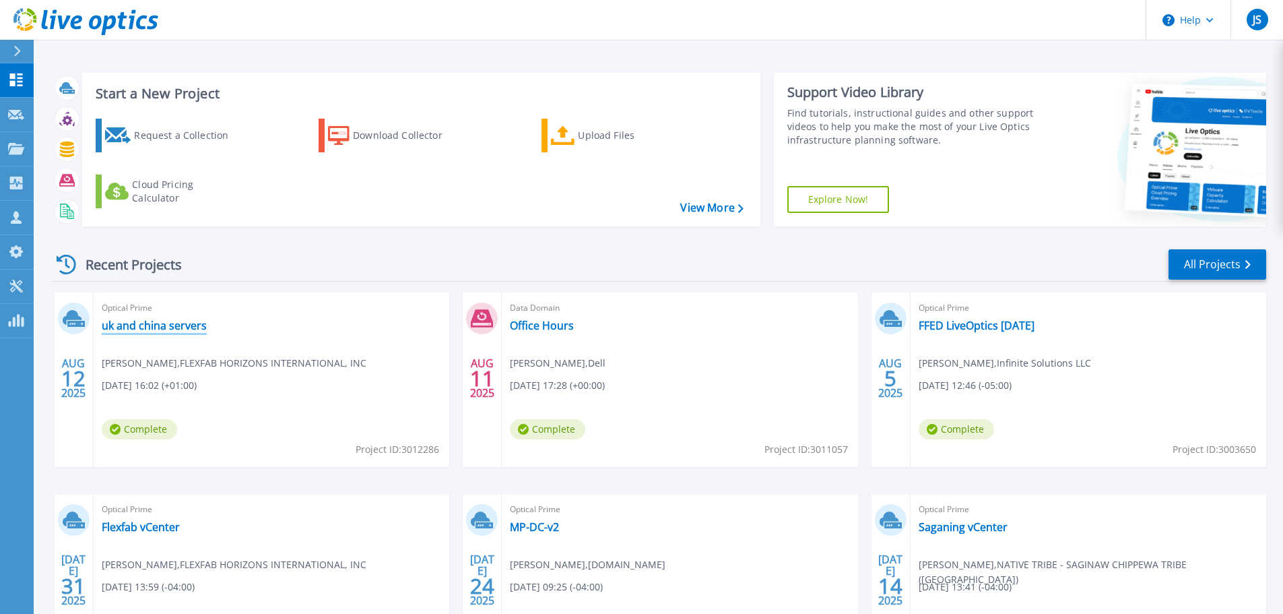
click at [163, 329] on link "uk and china servers" at bounding box center [154, 325] width 105 height 13
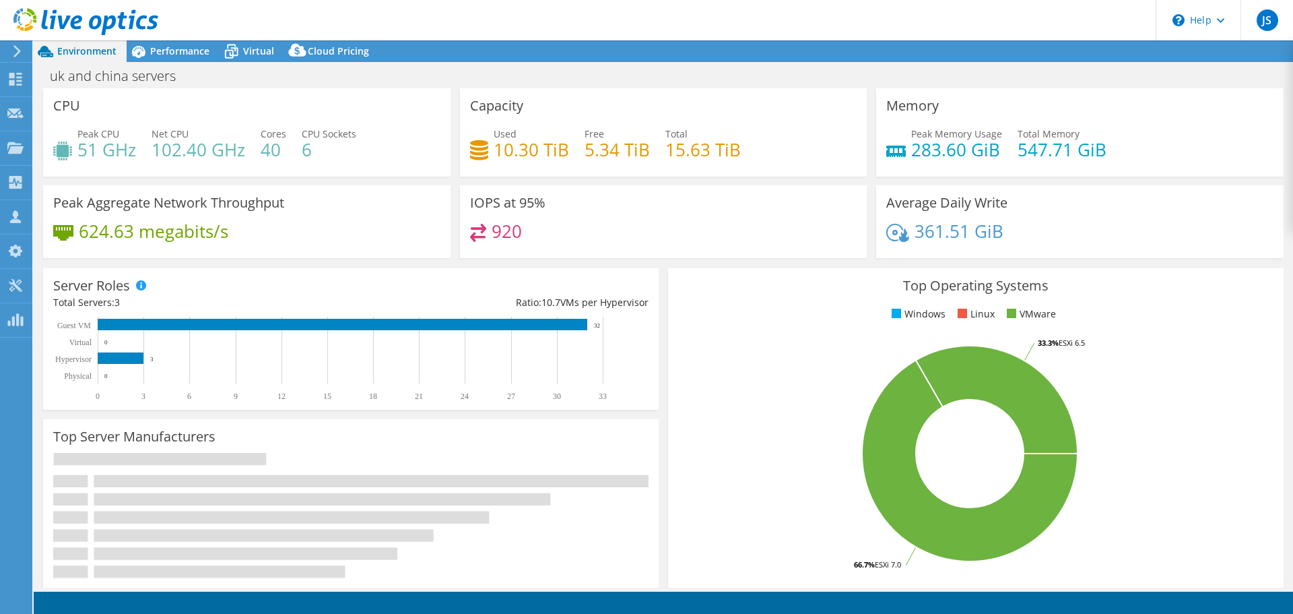
select select "USD"
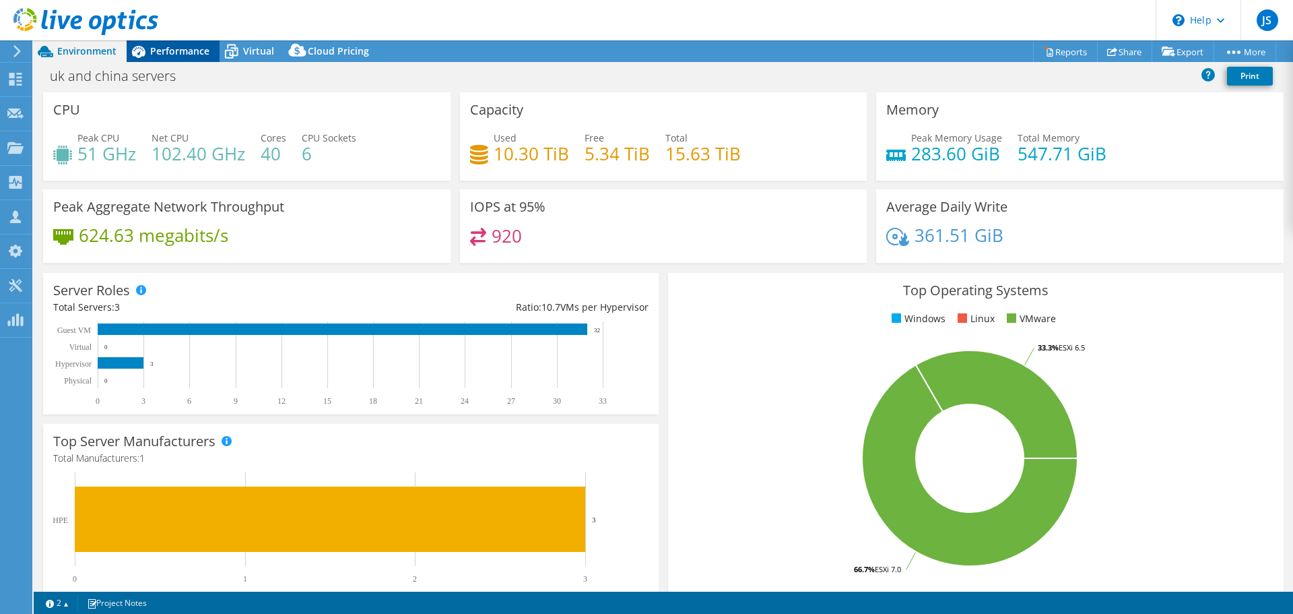
click at [181, 53] on span "Performance" at bounding box center [179, 50] width 59 height 13
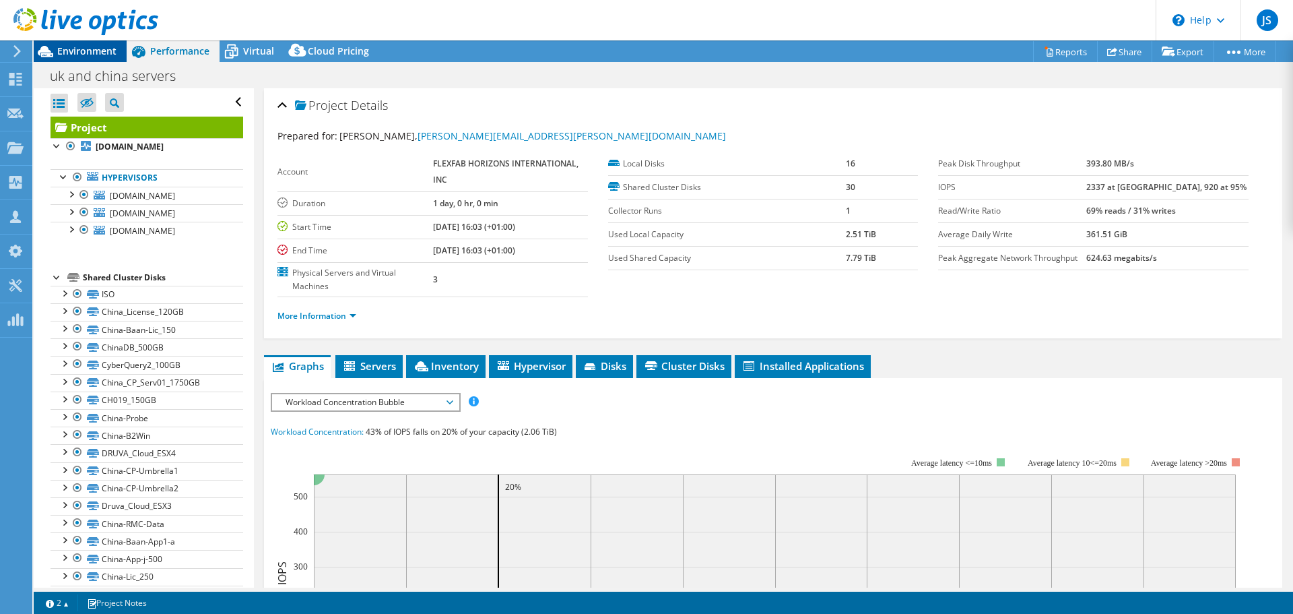
click at [87, 55] on span "Environment" at bounding box center [86, 50] width 59 height 13
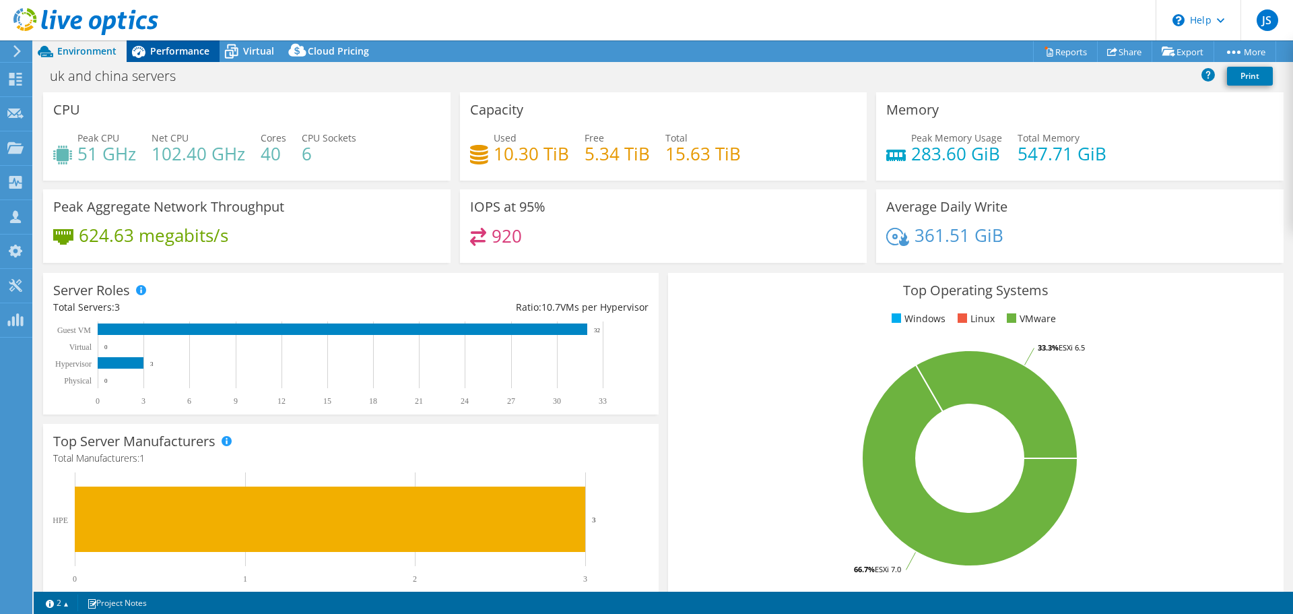
click at [164, 53] on span "Performance" at bounding box center [179, 50] width 59 height 13
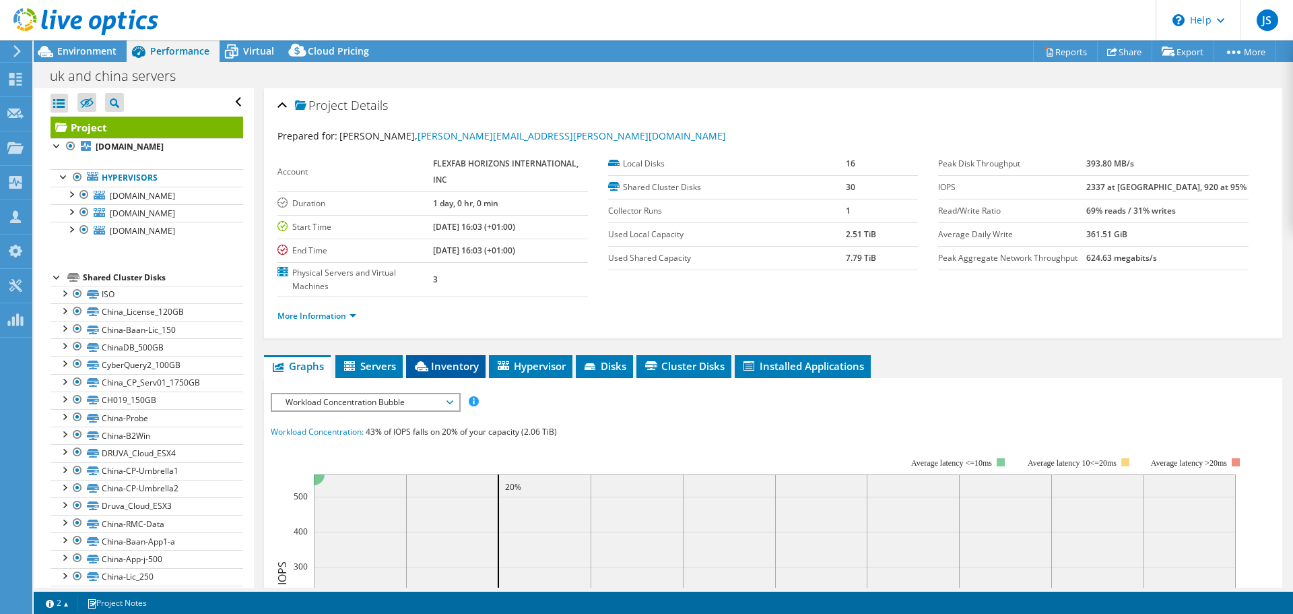
click at [445, 364] on span "Inventory" at bounding box center [446, 365] width 66 height 13
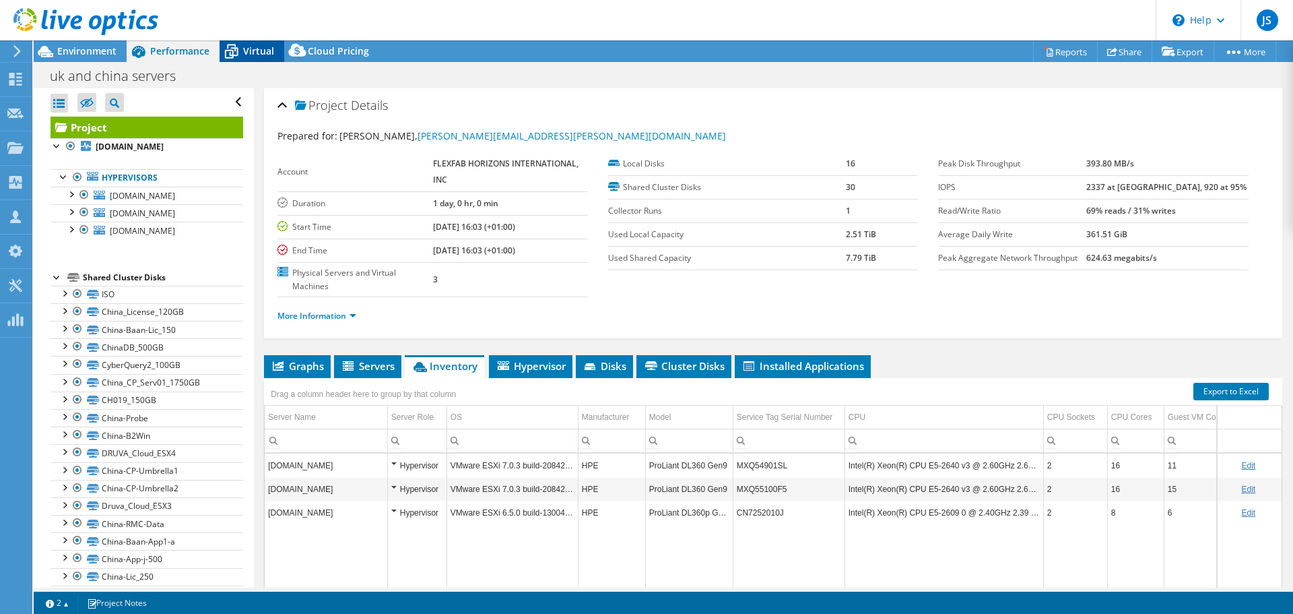
click at [249, 45] on span "Virtual" at bounding box center [258, 50] width 31 height 13
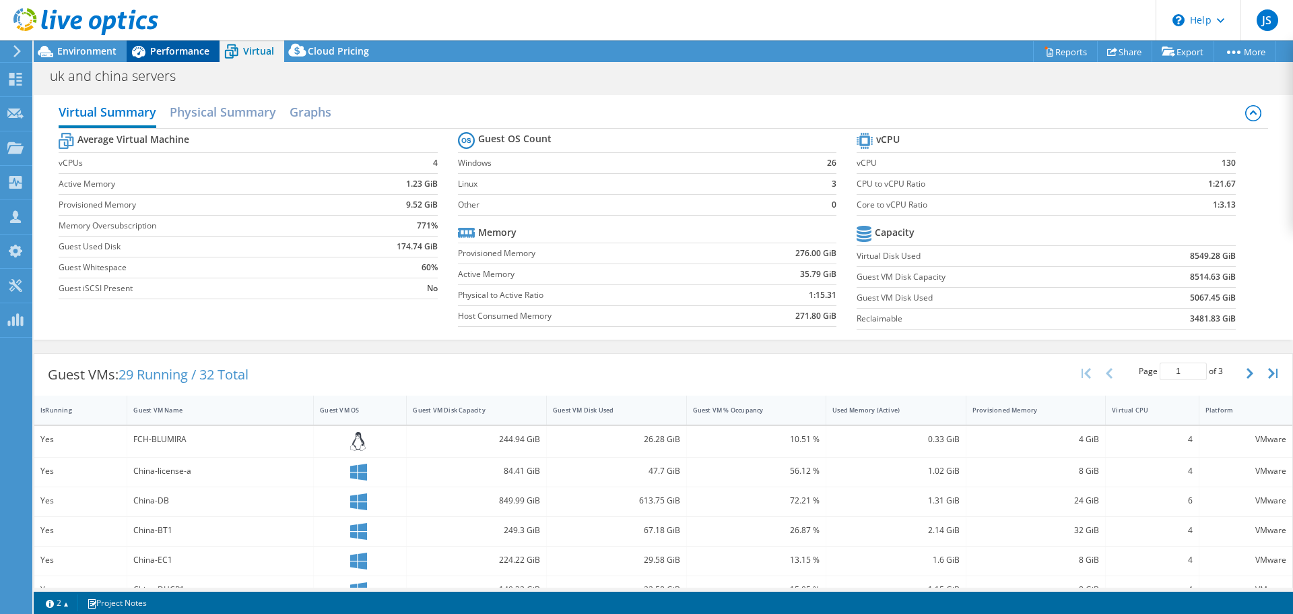
click at [164, 52] on span "Performance" at bounding box center [179, 50] width 59 height 13
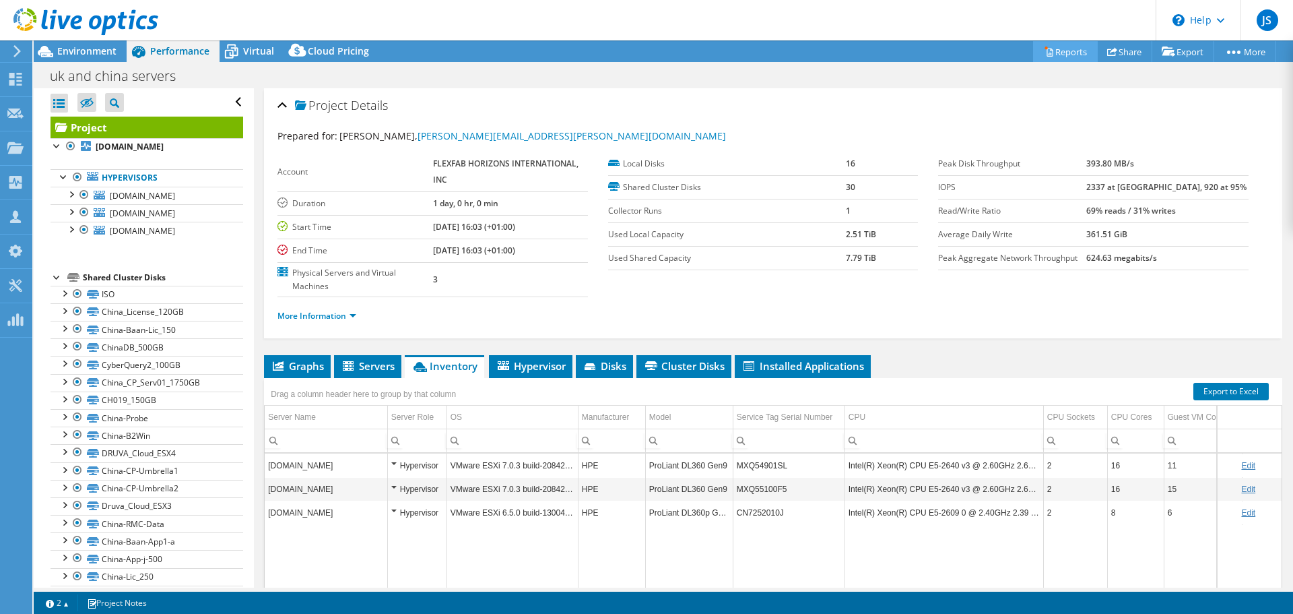
click at [1060, 52] on link "Reports" at bounding box center [1065, 51] width 65 height 21
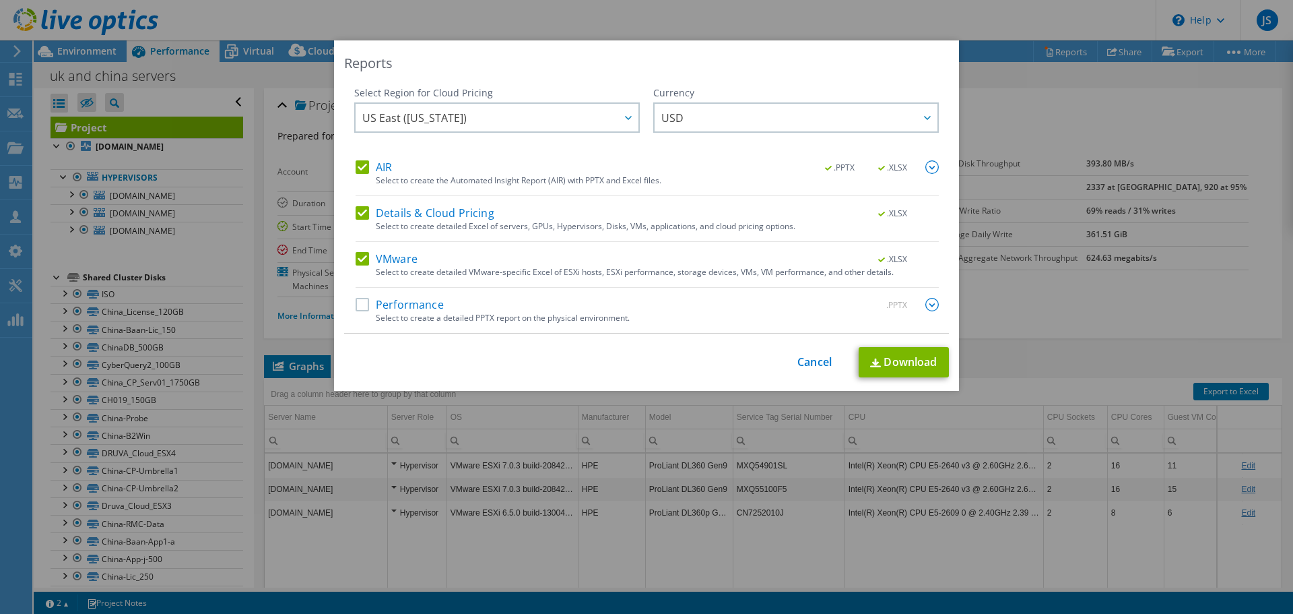
click at [359, 162] on label "AIR" at bounding box center [374, 166] width 36 height 13
click at [0, 0] on input "AIR" at bounding box center [0, 0] width 0 height 0
click at [912, 369] on link "Download" at bounding box center [904, 362] width 90 height 30
click at [806, 364] on link "Cancel" at bounding box center [814, 362] width 34 height 13
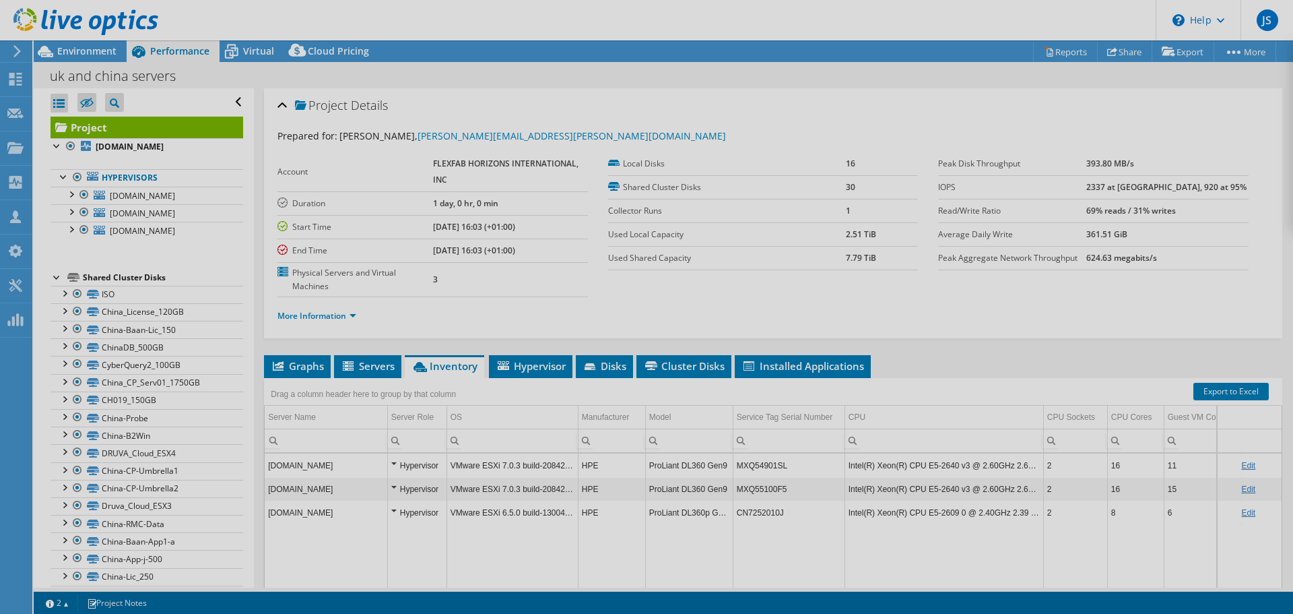
click at [956, 324] on div at bounding box center [646, 307] width 1293 height 614
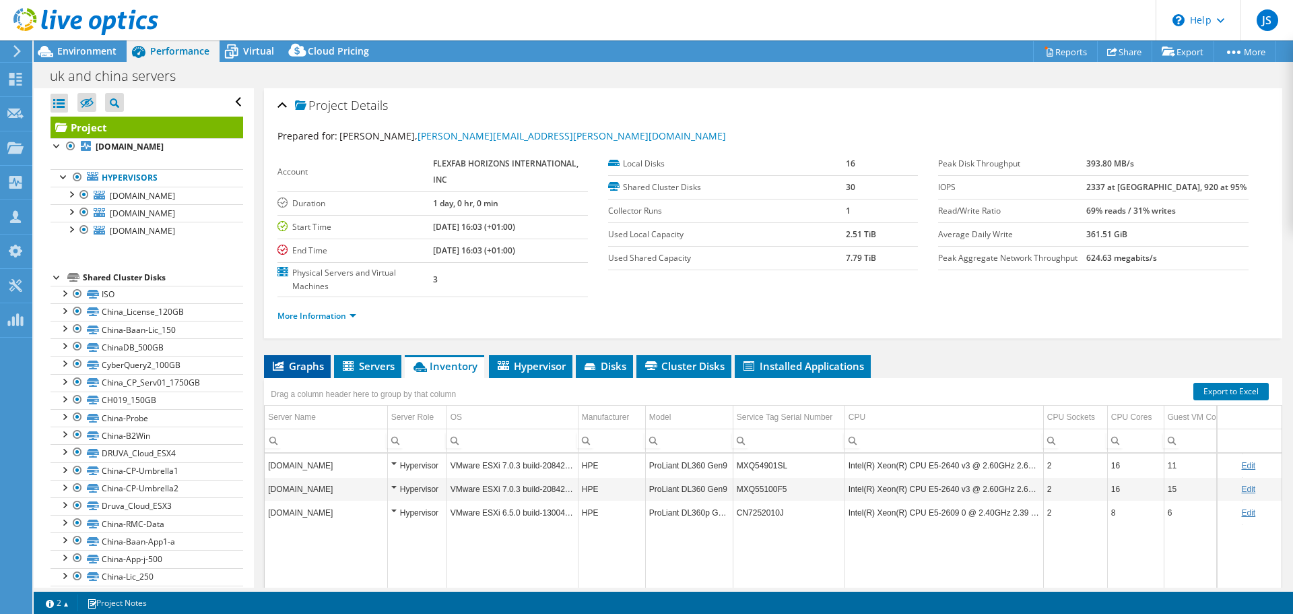
click at [300, 369] on span "Graphs" at bounding box center [297, 365] width 53 height 13
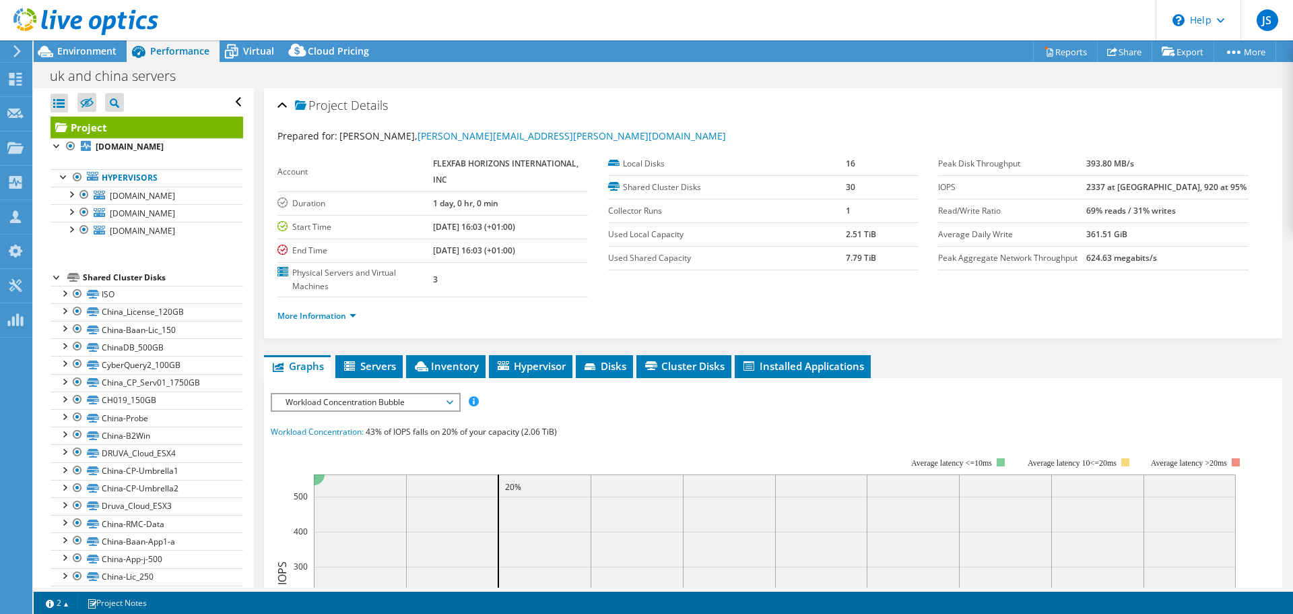
click at [411, 403] on span "Workload Concentration Bubble" at bounding box center [365, 402] width 173 height 16
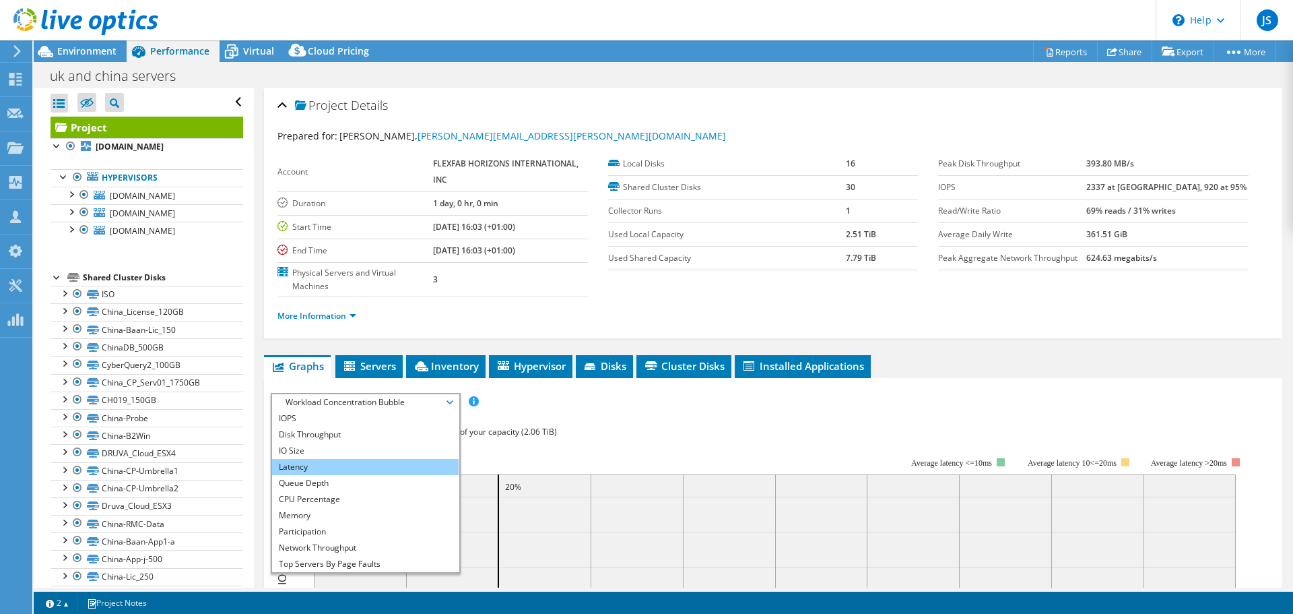
click at [366, 471] on li "Latency" at bounding box center [365, 467] width 187 height 16
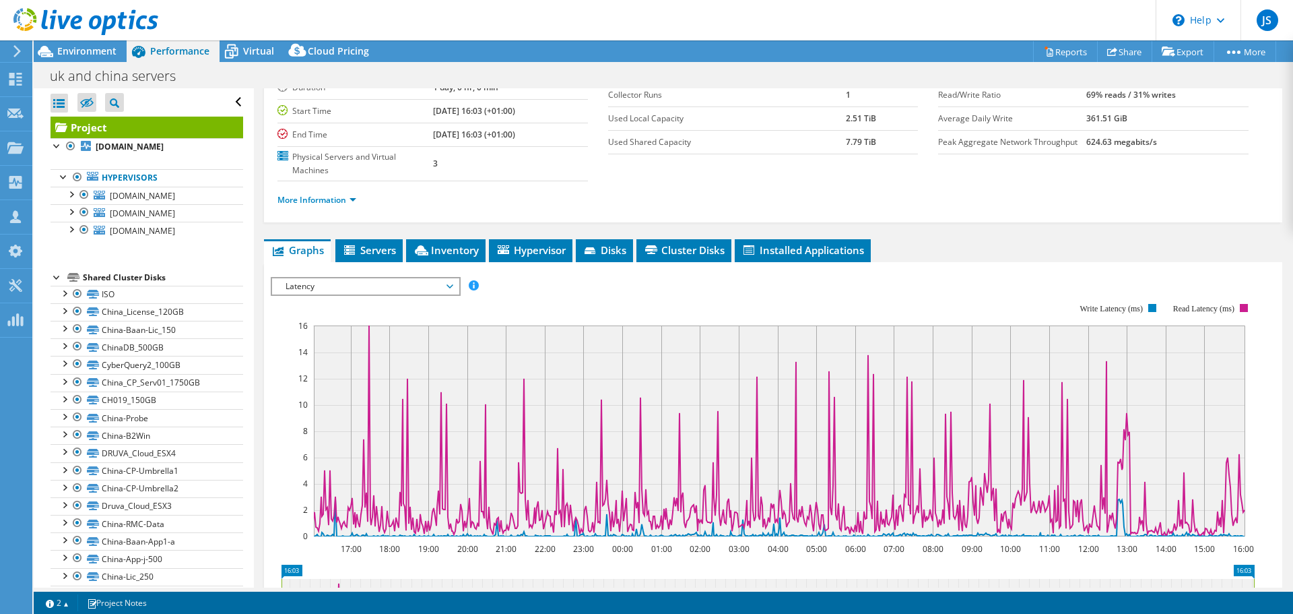
scroll to position [135, 0]
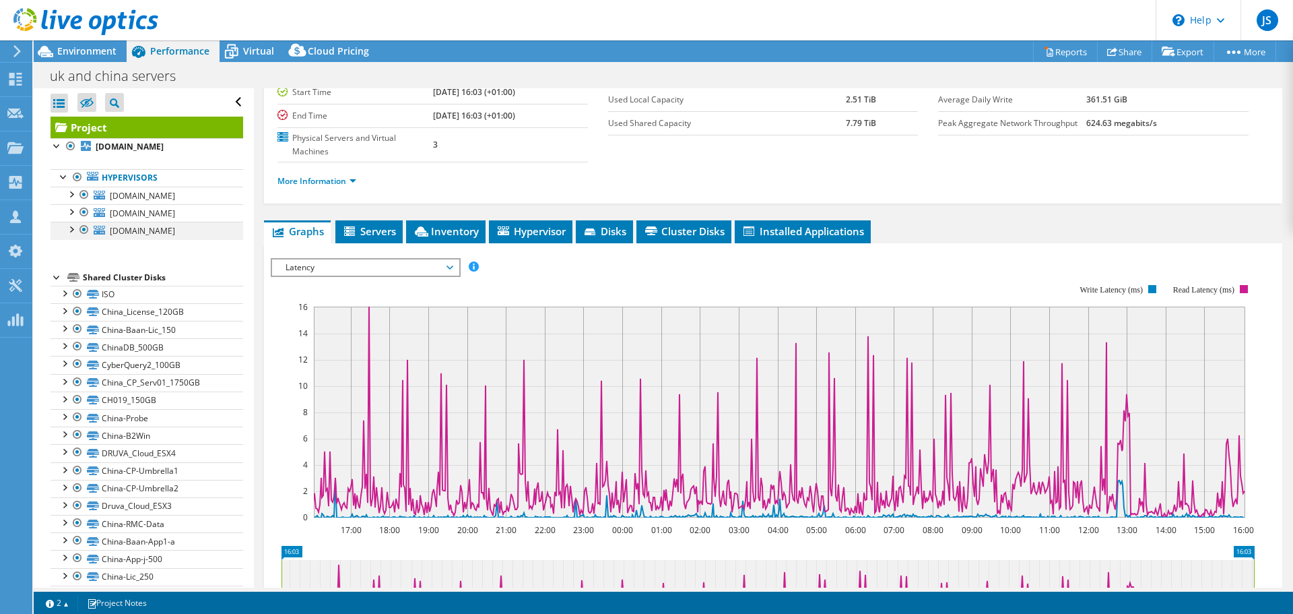
click at [84, 238] on div at bounding box center [83, 230] width 13 height 16
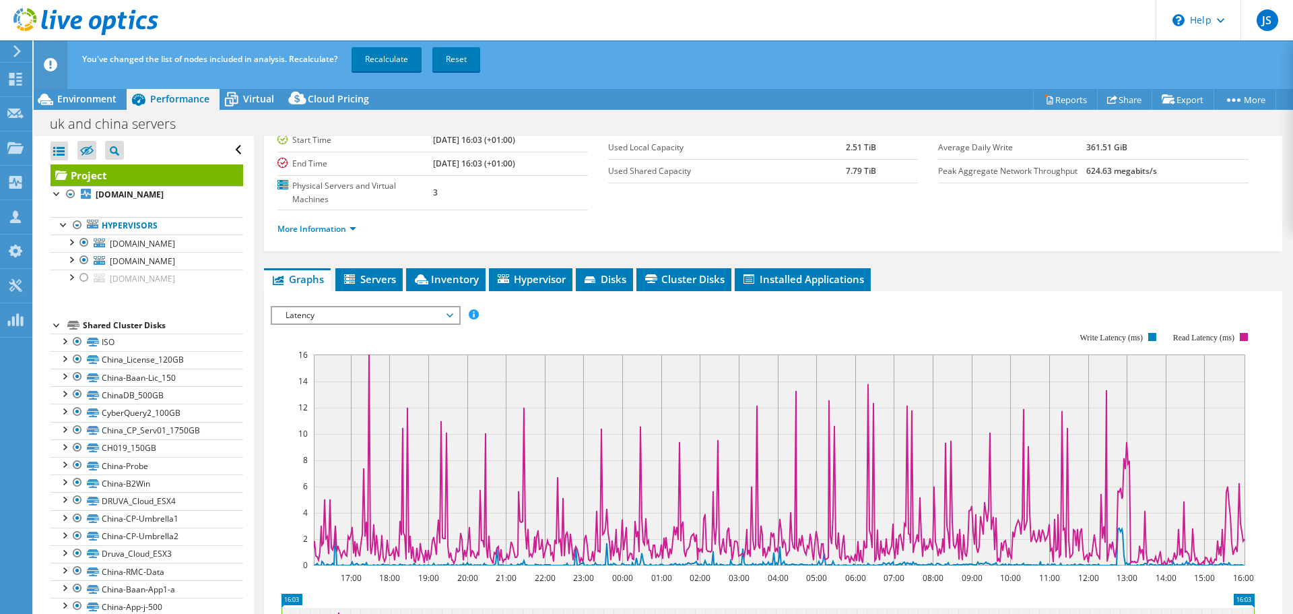
drag, startPoint x: 385, startPoint y: 61, endPoint x: 385, endPoint y: 74, distance: 13.5
click at [385, 60] on link "Recalculate" at bounding box center [387, 59] width 70 height 24
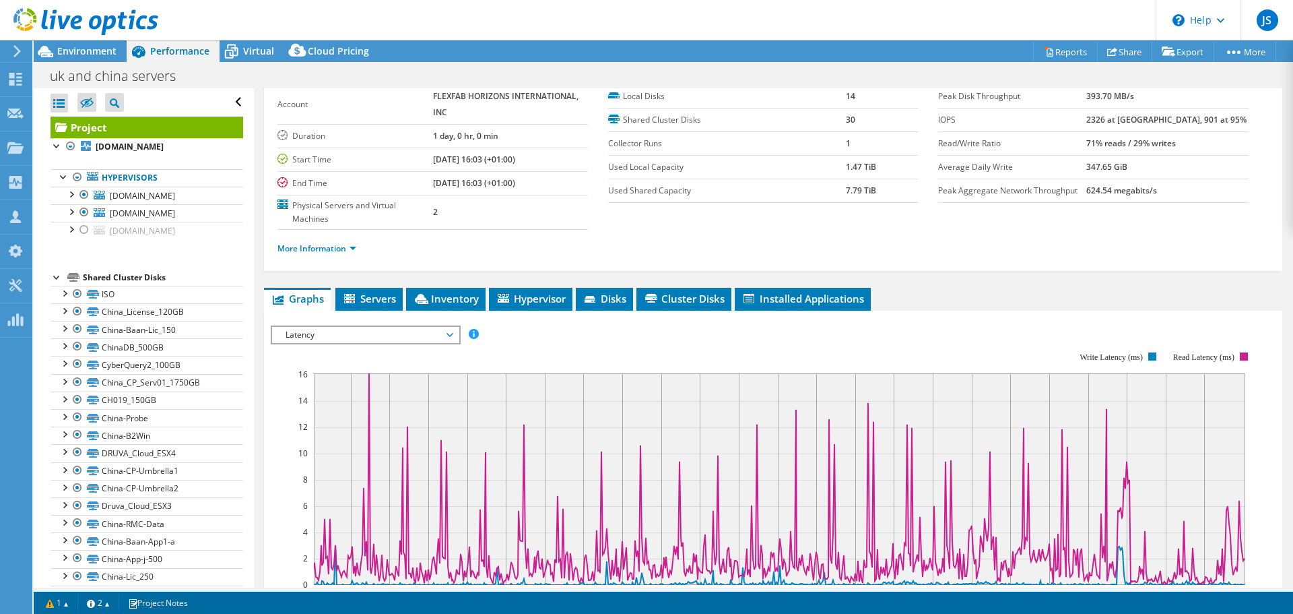
scroll to position [0, 0]
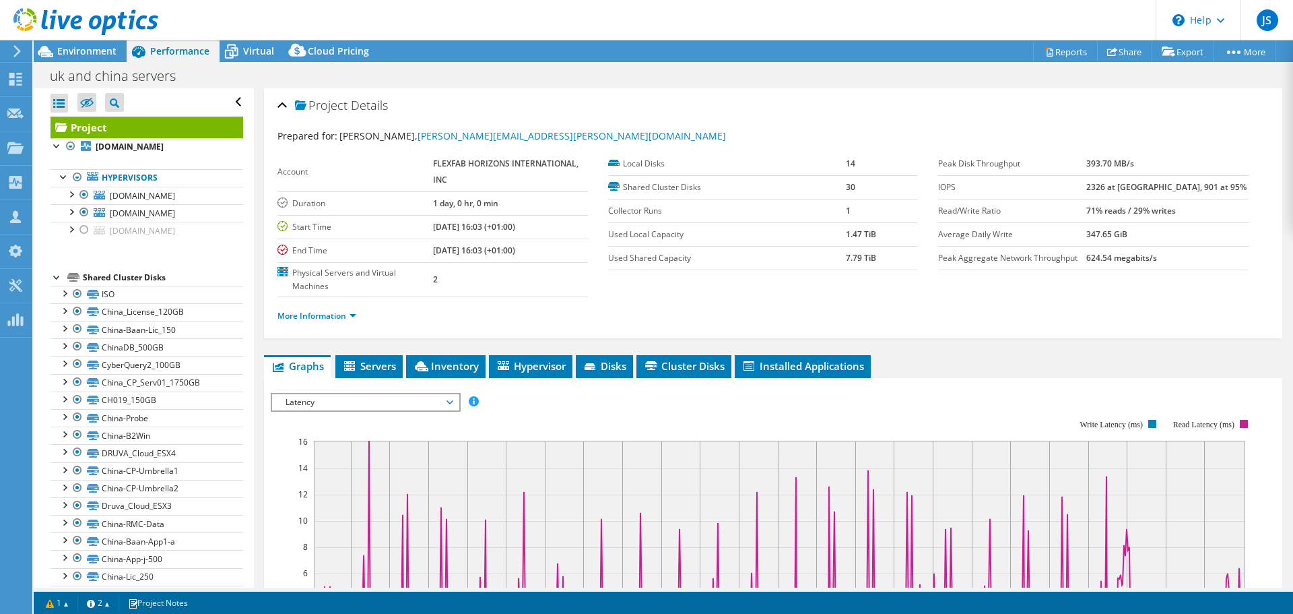
drag, startPoint x: 1171, startPoint y: 162, endPoint x: 1095, endPoint y: 162, distance: 76.1
click at [1095, 162] on tr "Peak Disk Throughput 393.70 MB/s" at bounding box center [1093, 164] width 310 height 24
click at [346, 317] on link "More Information" at bounding box center [316, 315] width 79 height 11
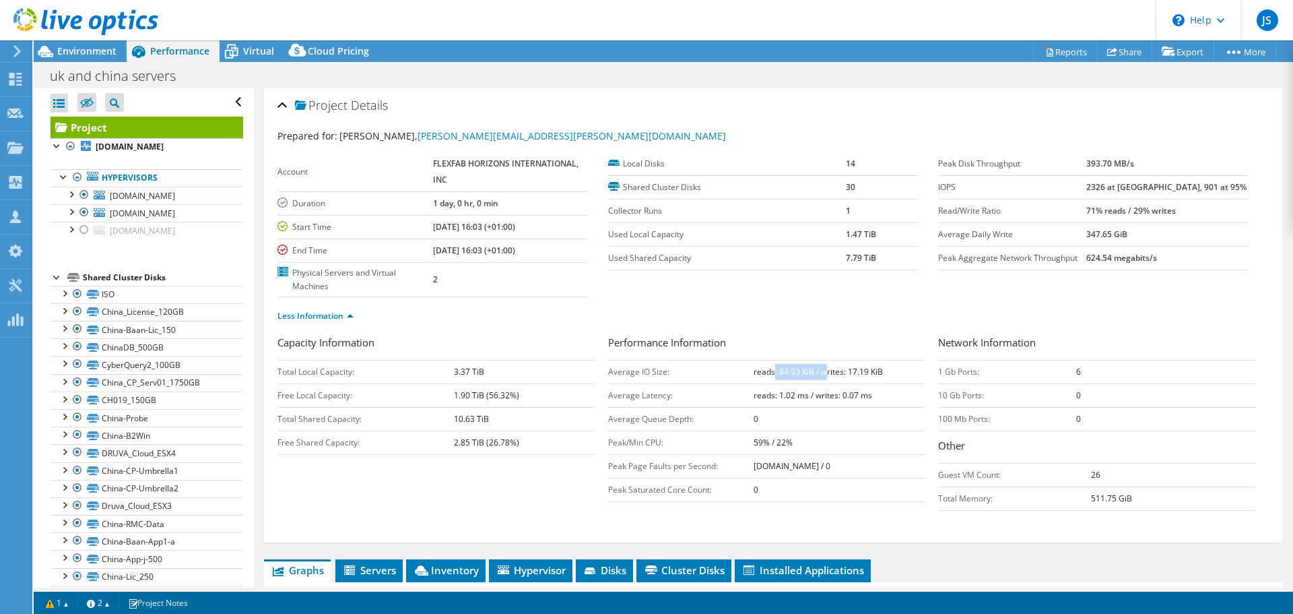
drag, startPoint x: 768, startPoint y: 371, endPoint x: 822, endPoint y: 373, distance: 53.9
click at [822, 373] on b "reads: 84.93 KiB / writes: 17.19 KiB" at bounding box center [818, 371] width 129 height 11
click at [827, 378] on td "reads: 84.93 KiB / writes: 17.19 KiB" at bounding box center [840, 372] width 172 height 24
drag, startPoint x: 1115, startPoint y: 185, endPoint x: 1220, endPoint y: 185, distance: 105.7
click at [1220, 185] on tr "IOPS 2326 at [GEOGRAPHIC_DATA], 901 at 95%" at bounding box center [1093, 187] width 310 height 24
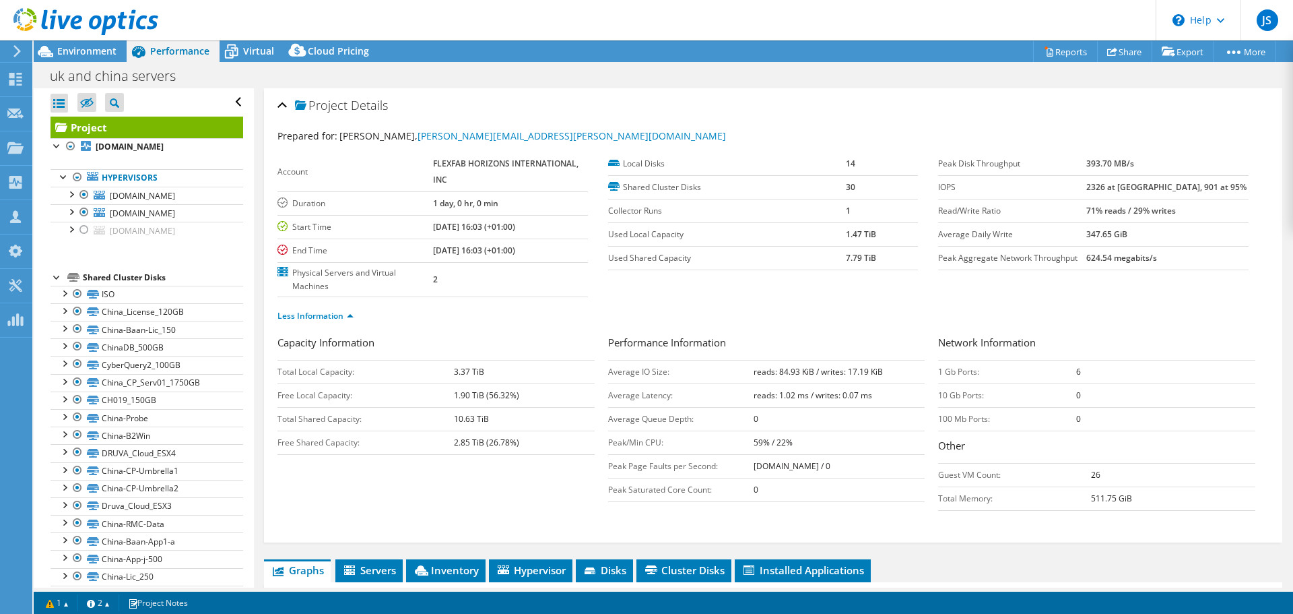
click at [1227, 228] on td "347.65 GiB" at bounding box center [1167, 234] width 162 height 24
click at [239, 48] on icon at bounding box center [232, 52] width 24 height 24
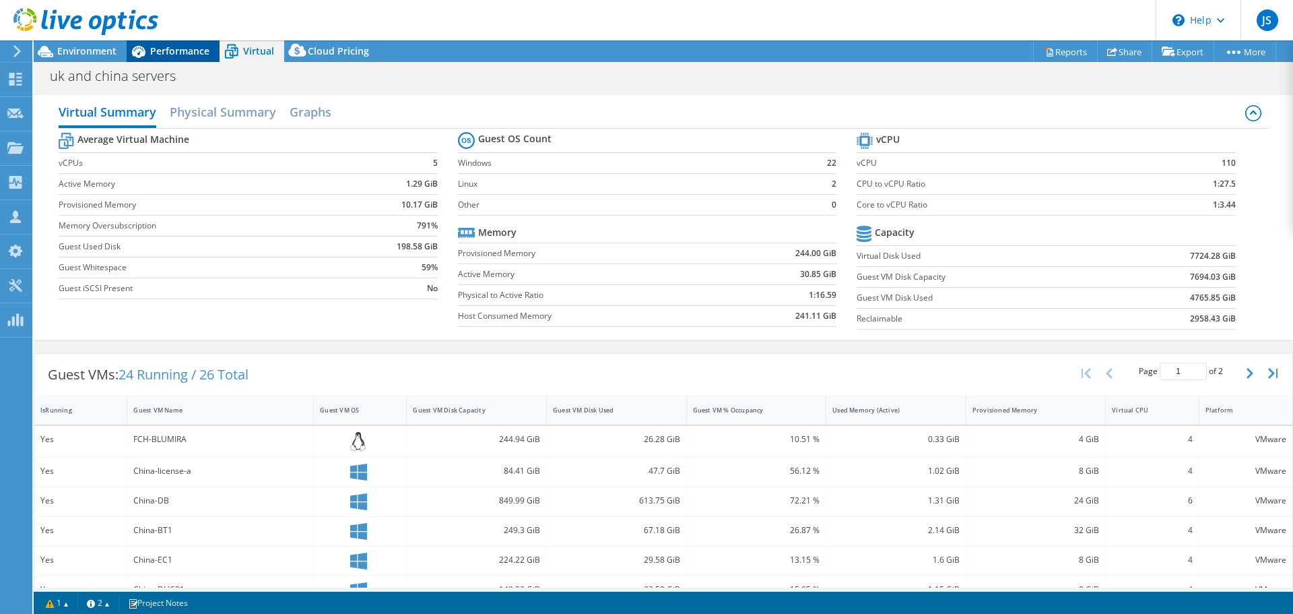
click at [193, 51] on span "Performance" at bounding box center [179, 50] width 59 height 13
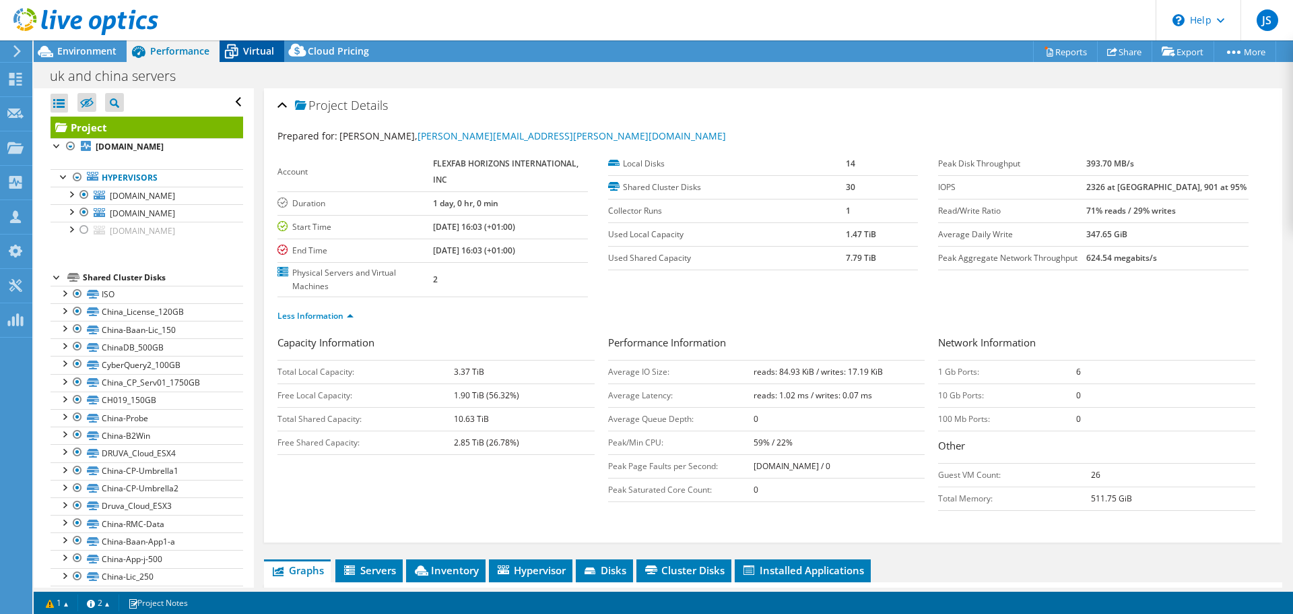
click at [250, 53] on span "Virtual" at bounding box center [258, 50] width 31 height 13
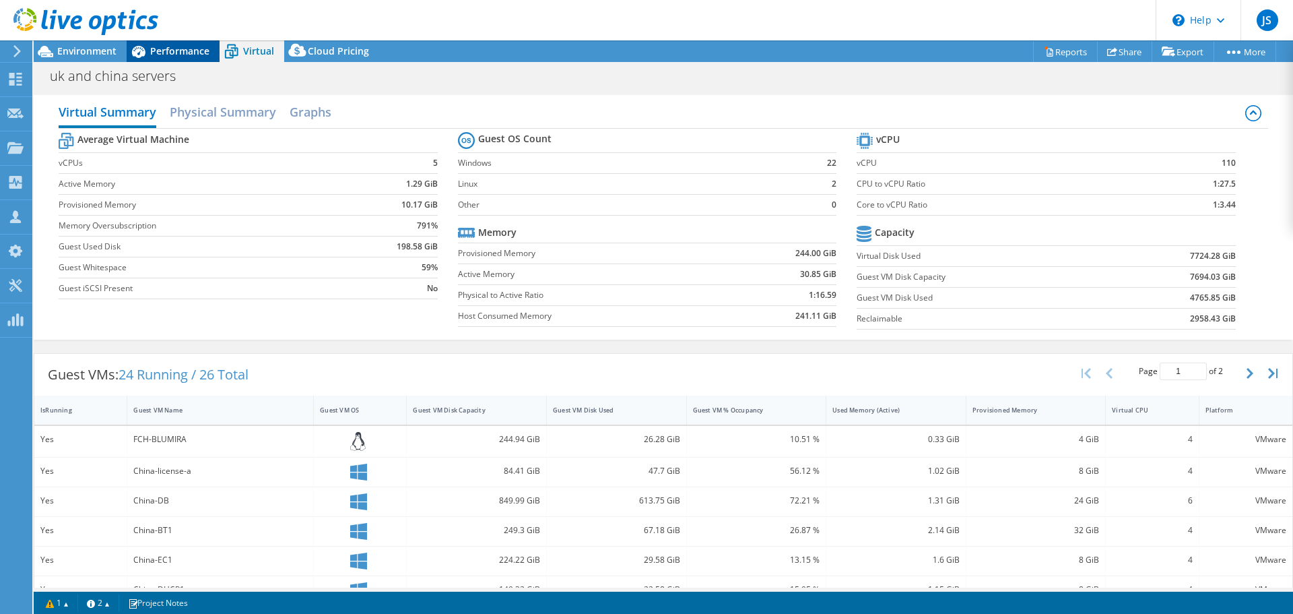
click at [187, 59] on div "Performance" at bounding box center [173, 51] width 93 height 22
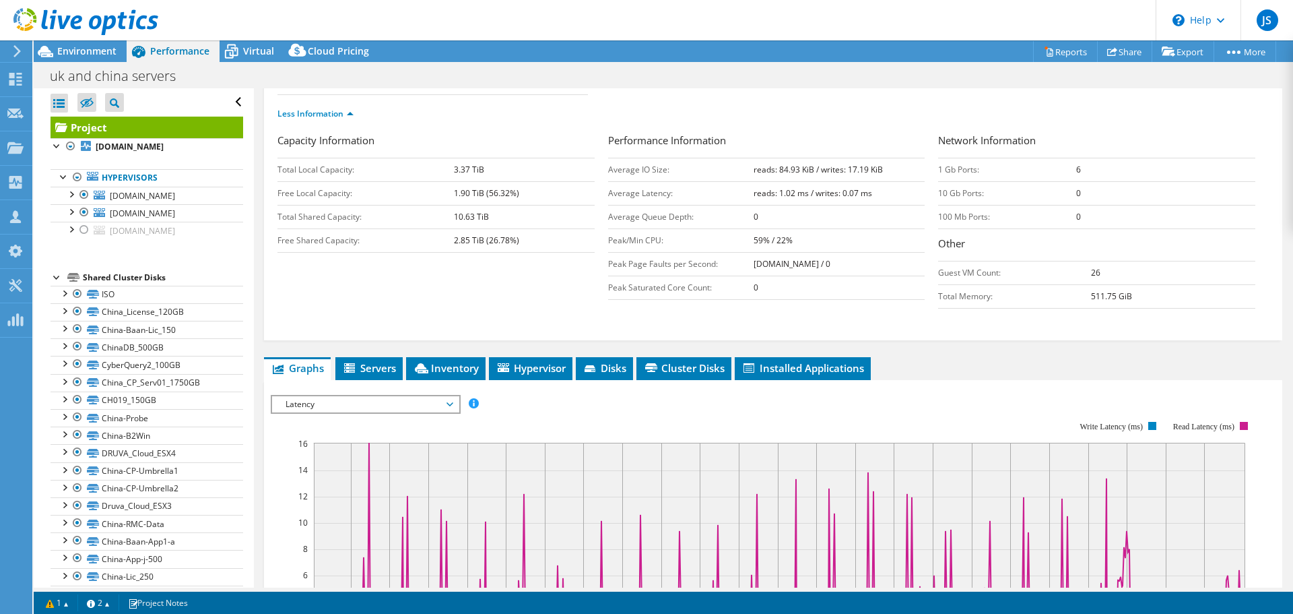
scroll to position [269, 0]
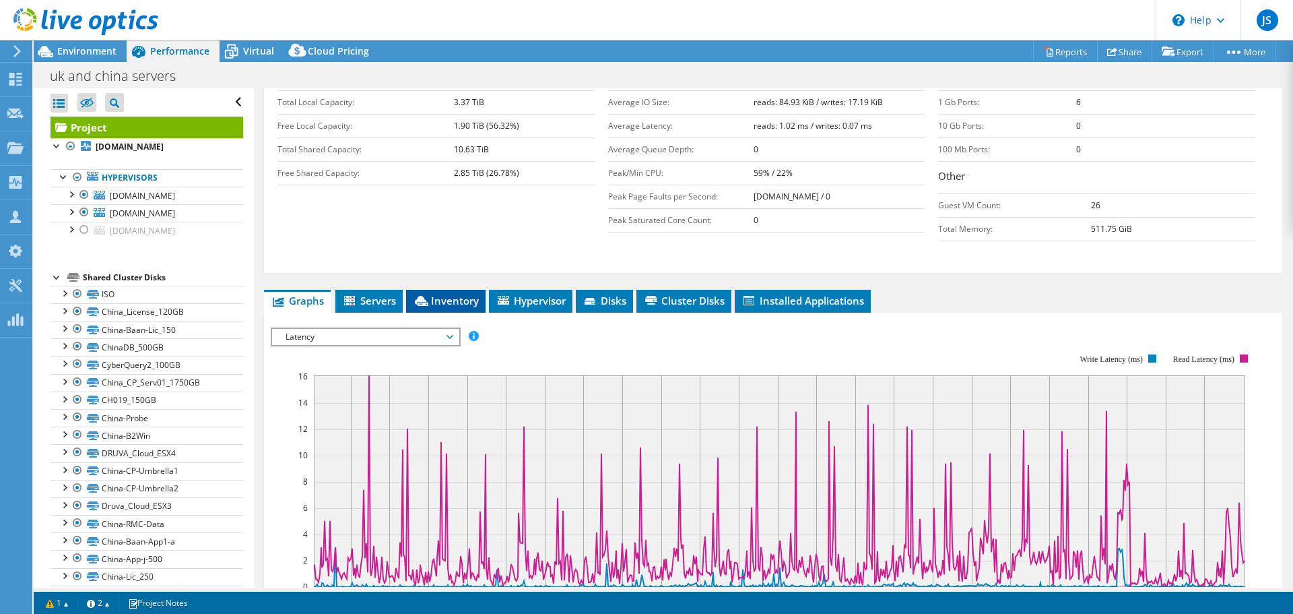
click at [471, 299] on span "Inventory" at bounding box center [446, 300] width 66 height 13
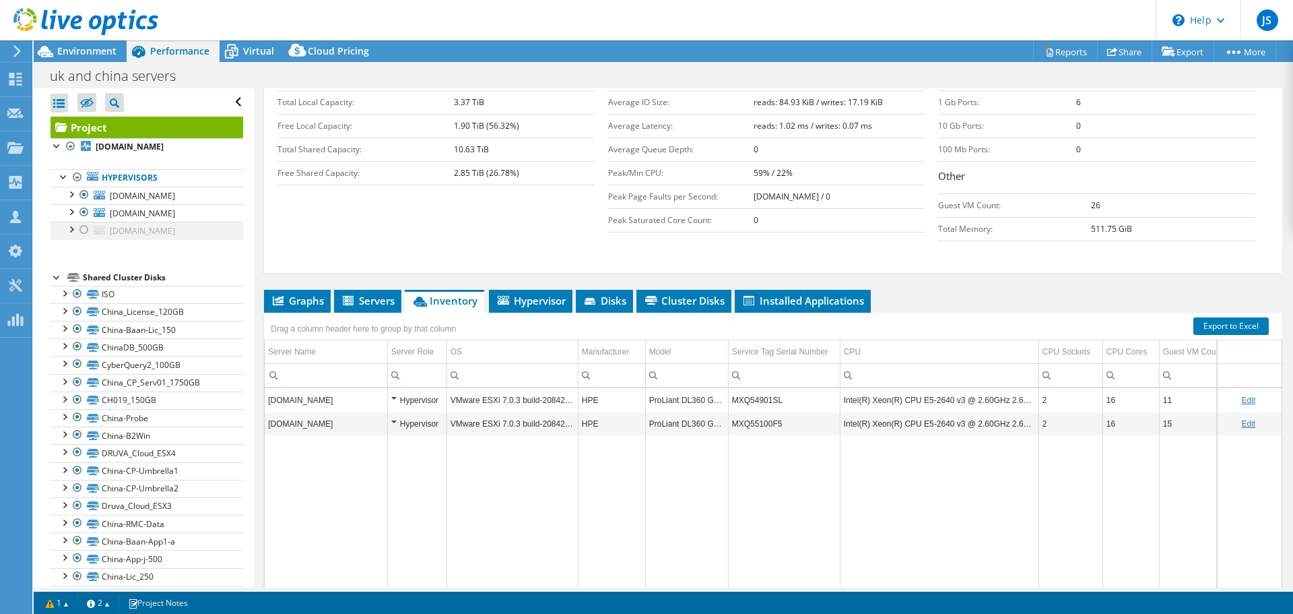
click at [83, 238] on div at bounding box center [83, 230] width 13 height 16
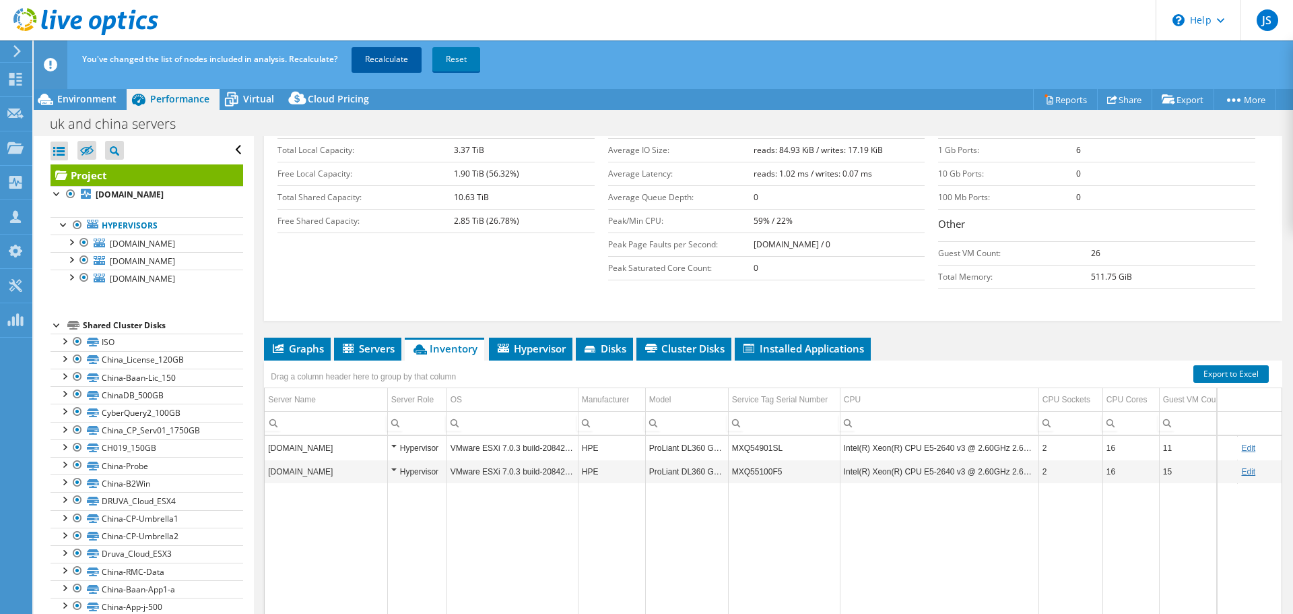
click at [399, 60] on link "Recalculate" at bounding box center [387, 59] width 70 height 24
click at [249, 101] on span "Virtual" at bounding box center [258, 98] width 31 height 13
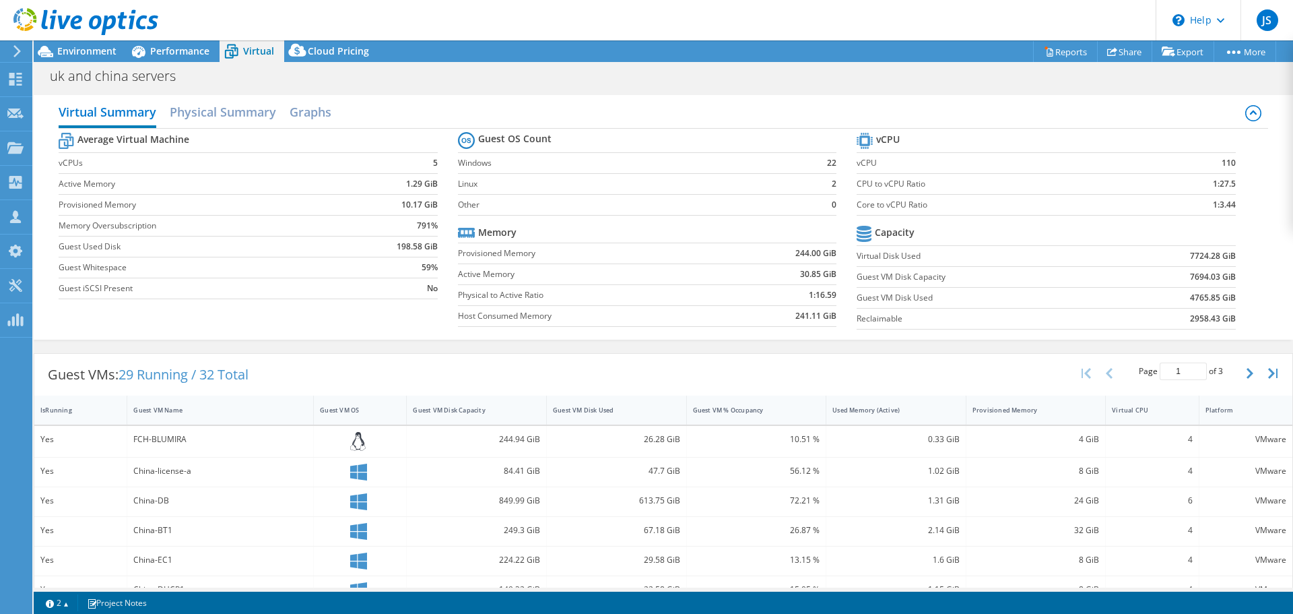
scroll to position [145, 0]
drag, startPoint x: 1237, startPoint y: 160, endPoint x: 1195, endPoint y: 160, distance: 41.1
click at [1195, 160] on section "vCPU vCPU 130 CPU to vCPU Ratio 1:21.67 Core to vCPU Ratio 1:3.13 Capacity Virt…" at bounding box center [1056, 232] width 399 height 207
click at [1249, 167] on div "Average Virtual Machine vCPUs 4 Active Memory 1.23 GiB Provisioned Memory 9.52 …" at bounding box center [663, 232] width 1209 height 207
